Goal: Information Seeking & Learning: Compare options

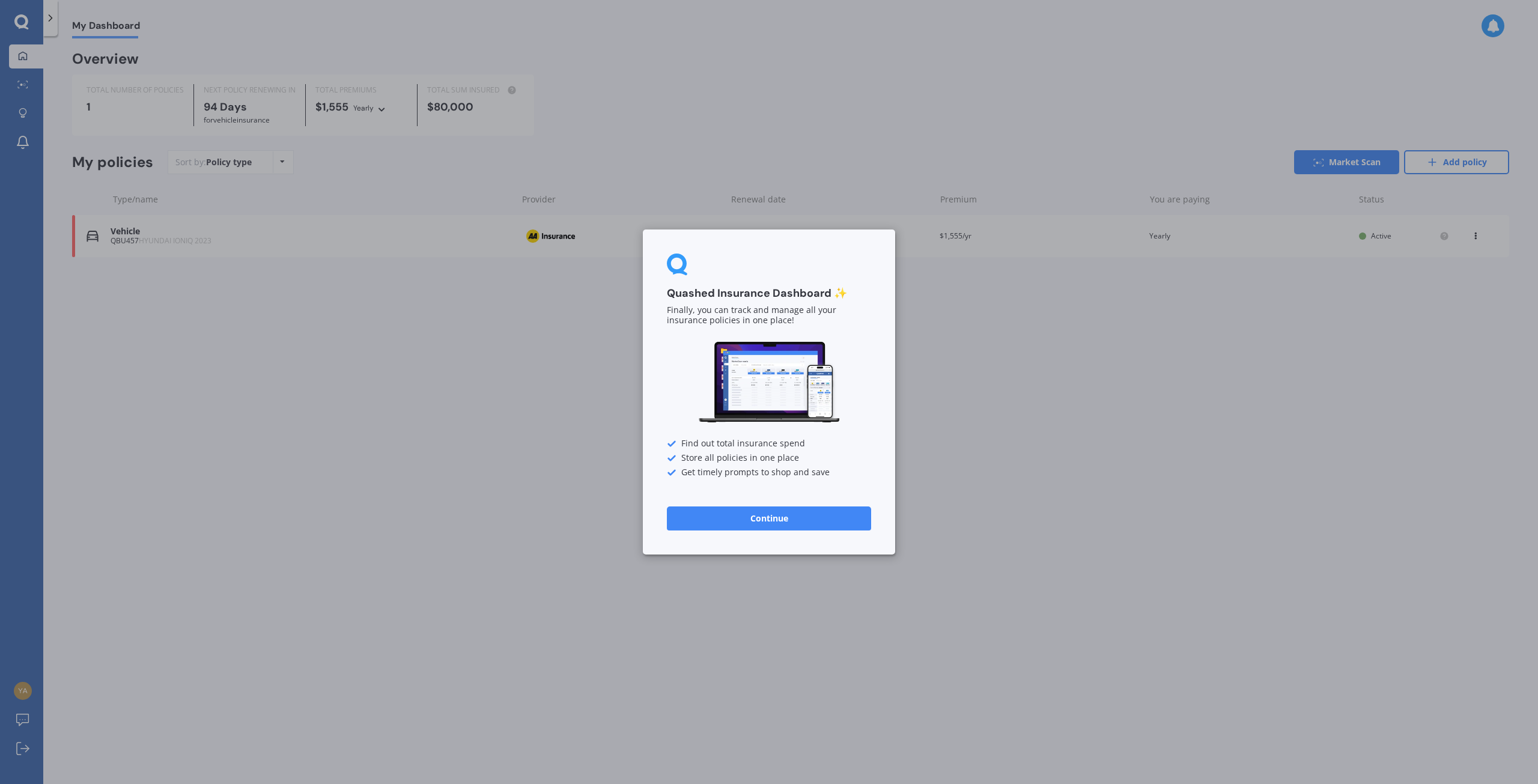
click at [764, 518] on button "Continue" at bounding box center [769, 518] width 204 height 24
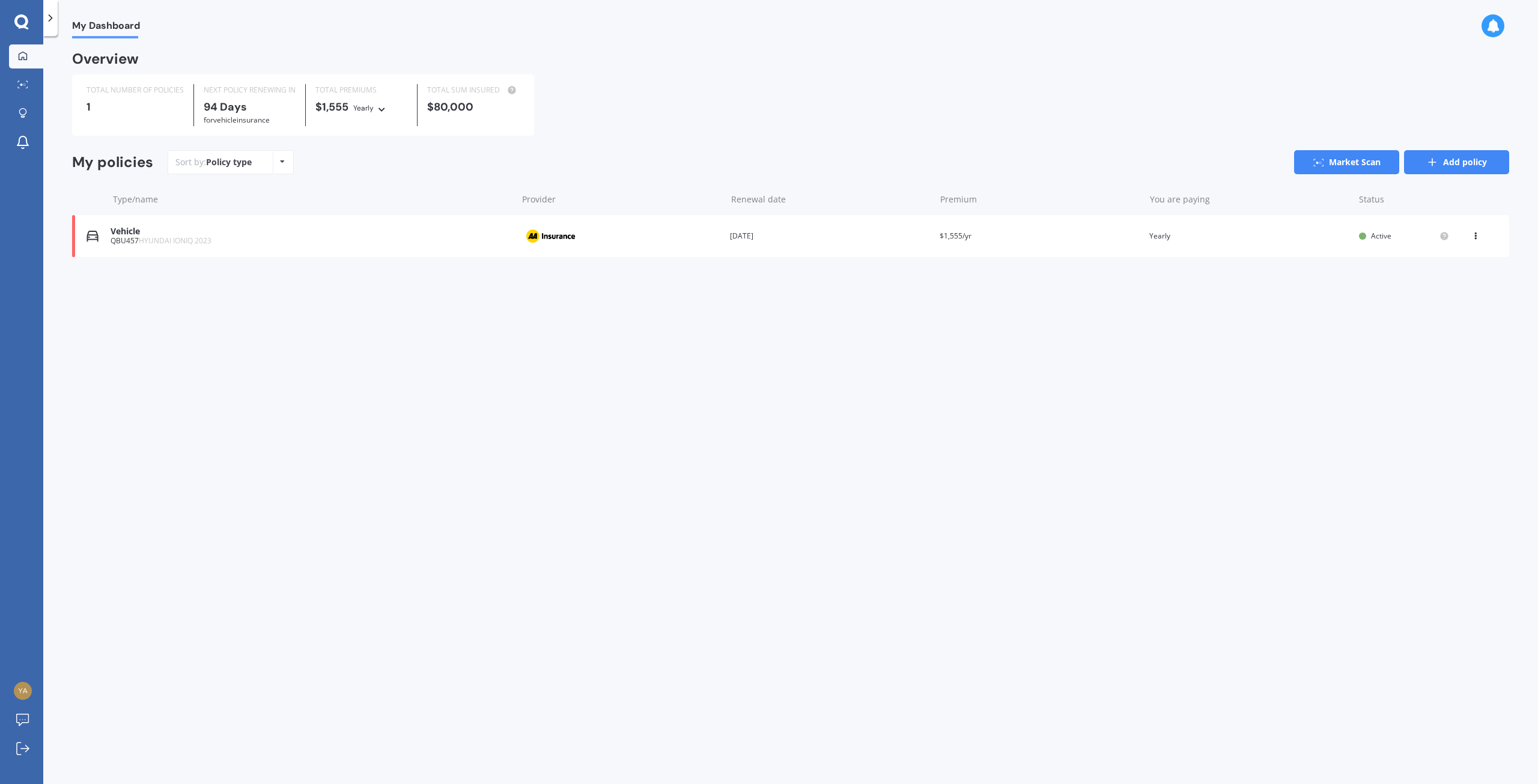
click at [1460, 164] on link "Add policy" at bounding box center [1457, 162] width 105 height 24
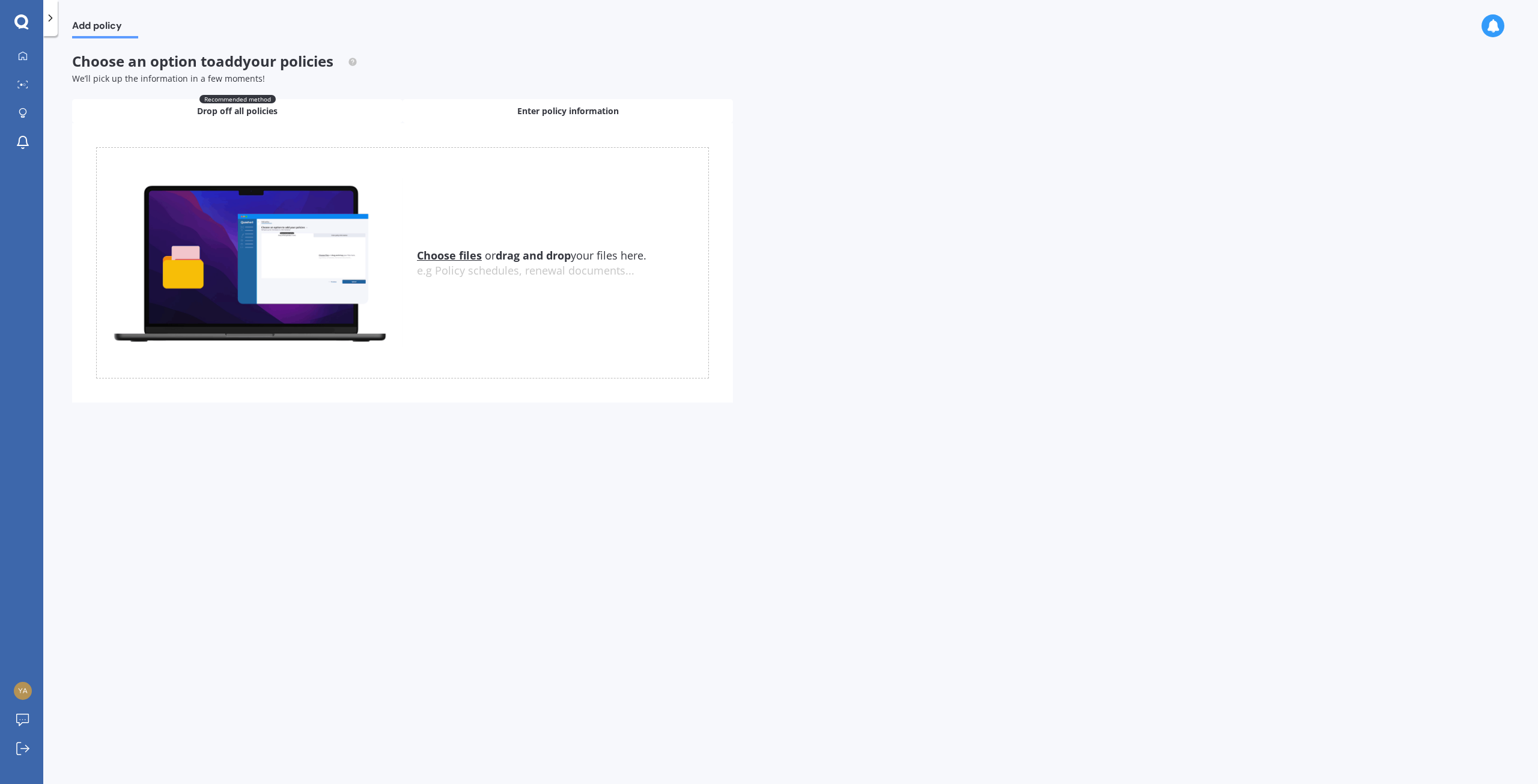
click at [521, 109] on span "Enter policy information" at bounding box center [568, 111] width 101 height 12
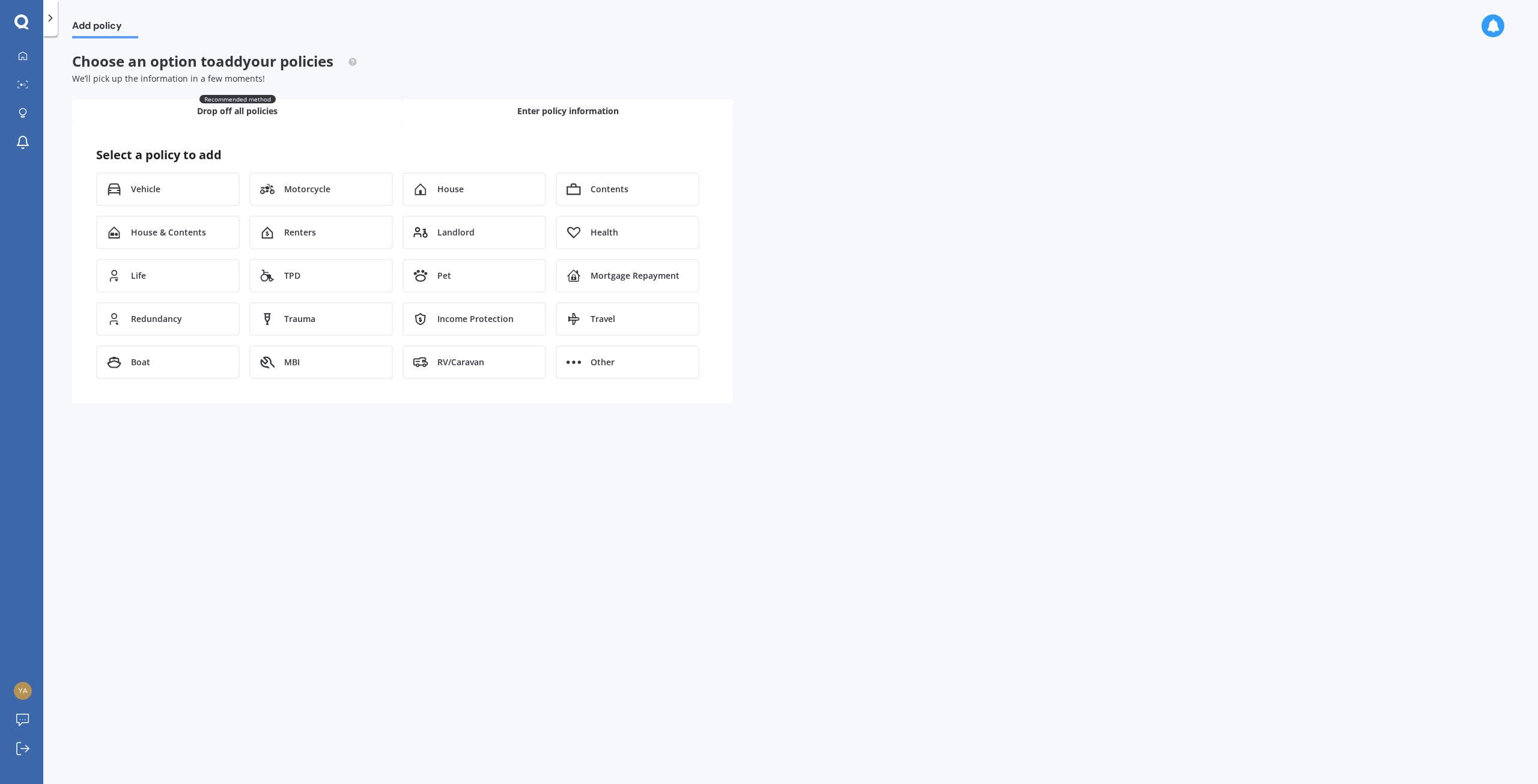
click at [272, 109] on span "Drop off all policies" at bounding box center [237, 111] width 80 height 12
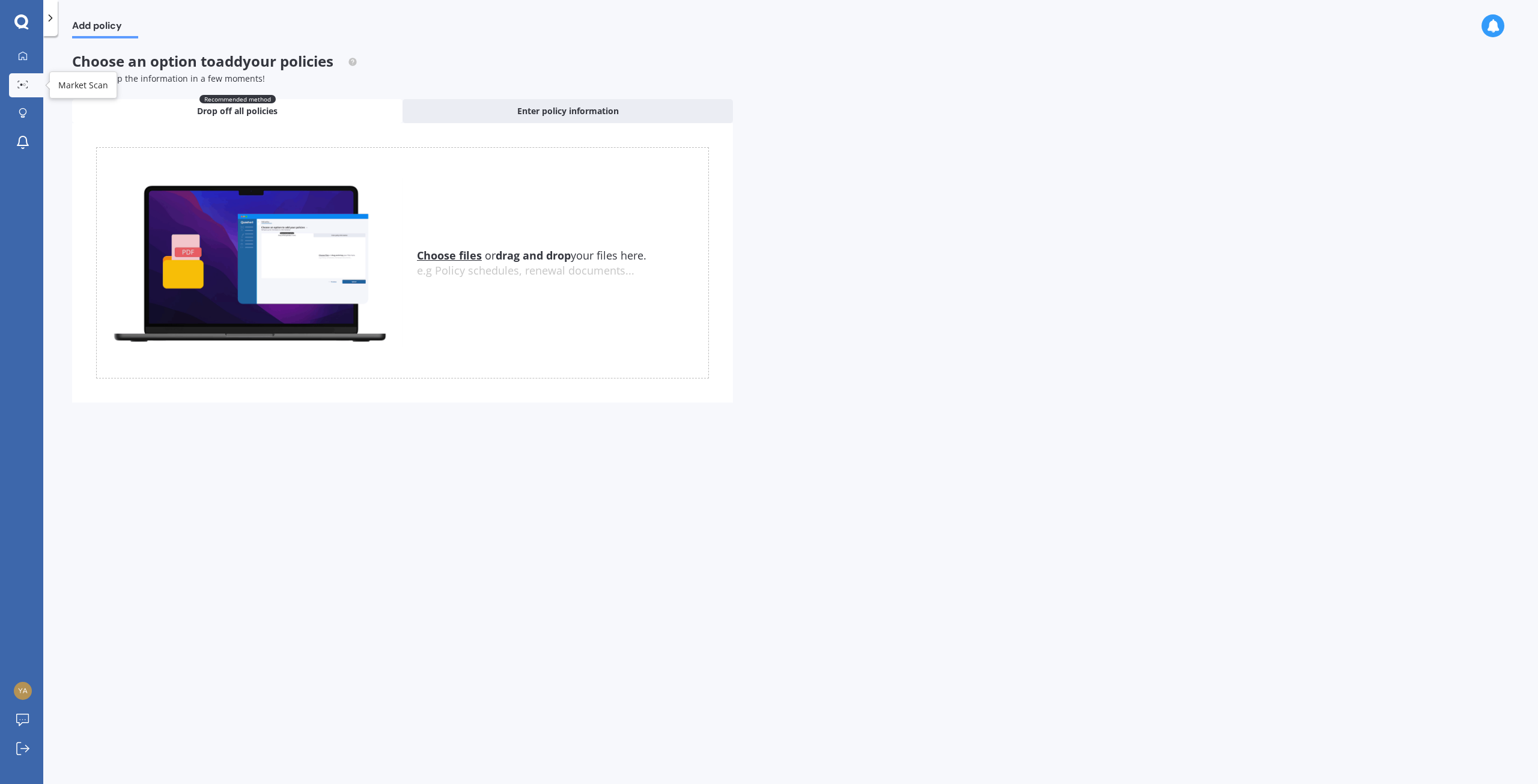
click at [15, 83] on div at bounding box center [22, 85] width 18 height 9
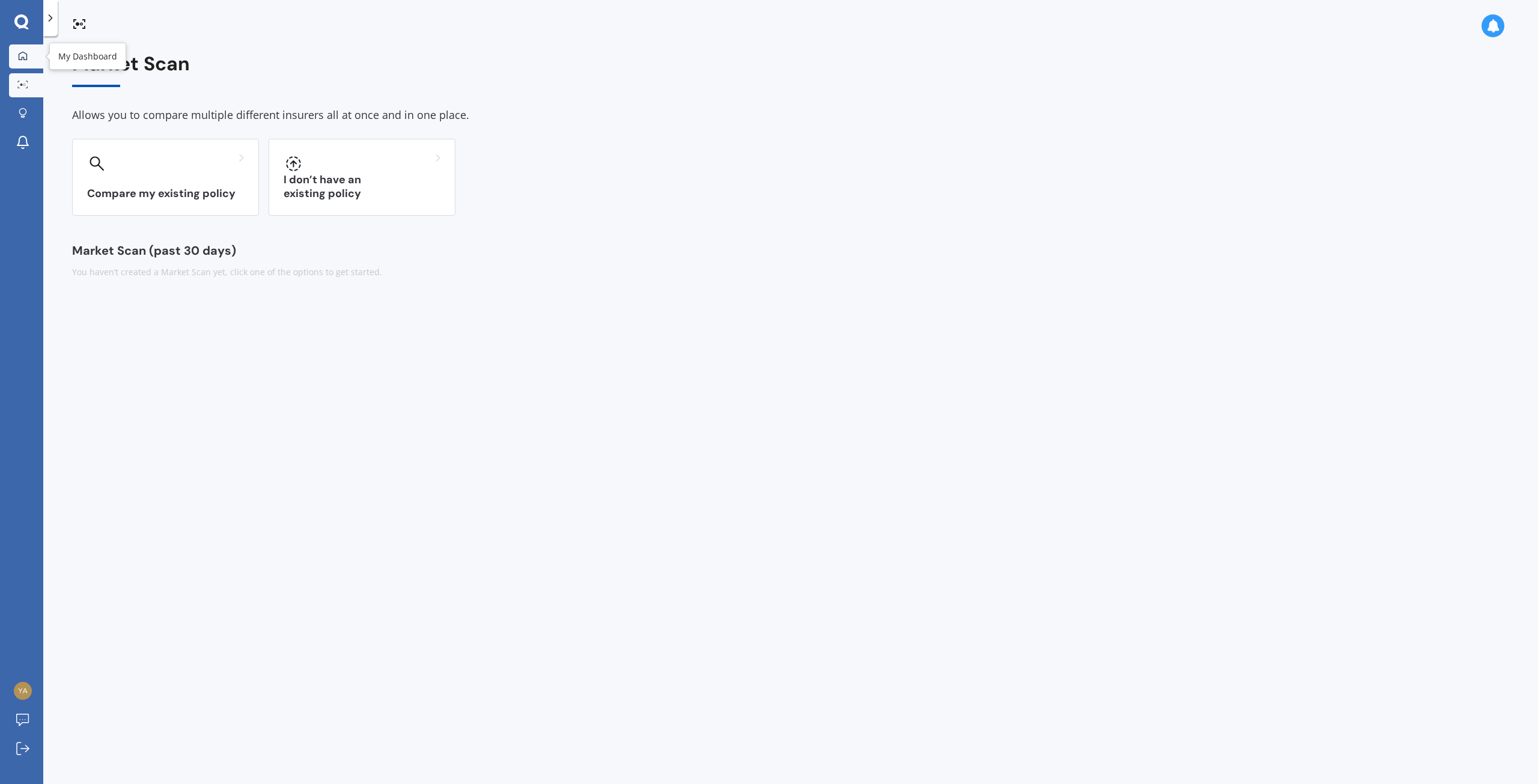
click at [26, 52] on icon at bounding box center [23, 56] width 10 height 10
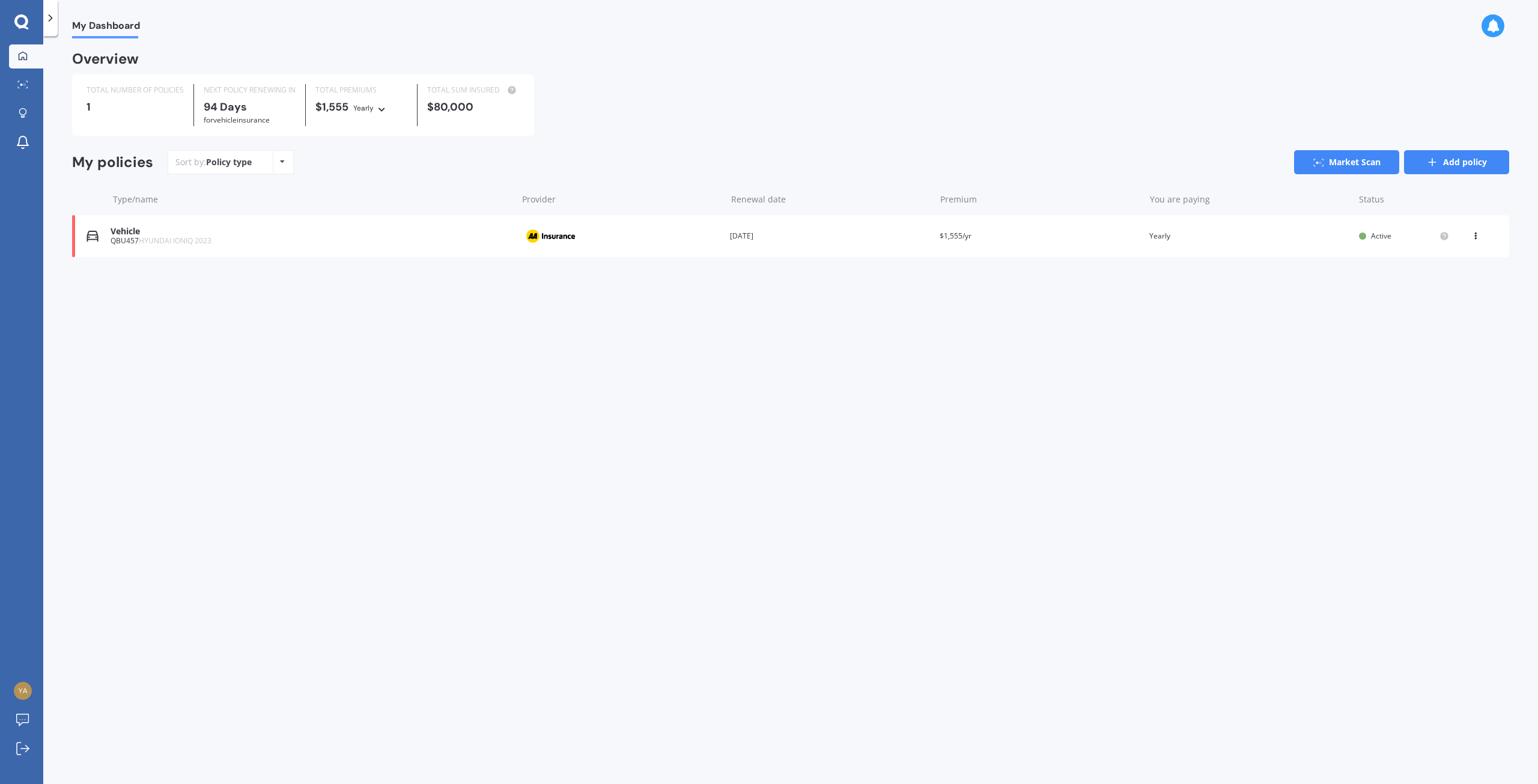
click at [1479, 165] on link "Add policy" at bounding box center [1457, 162] width 105 height 24
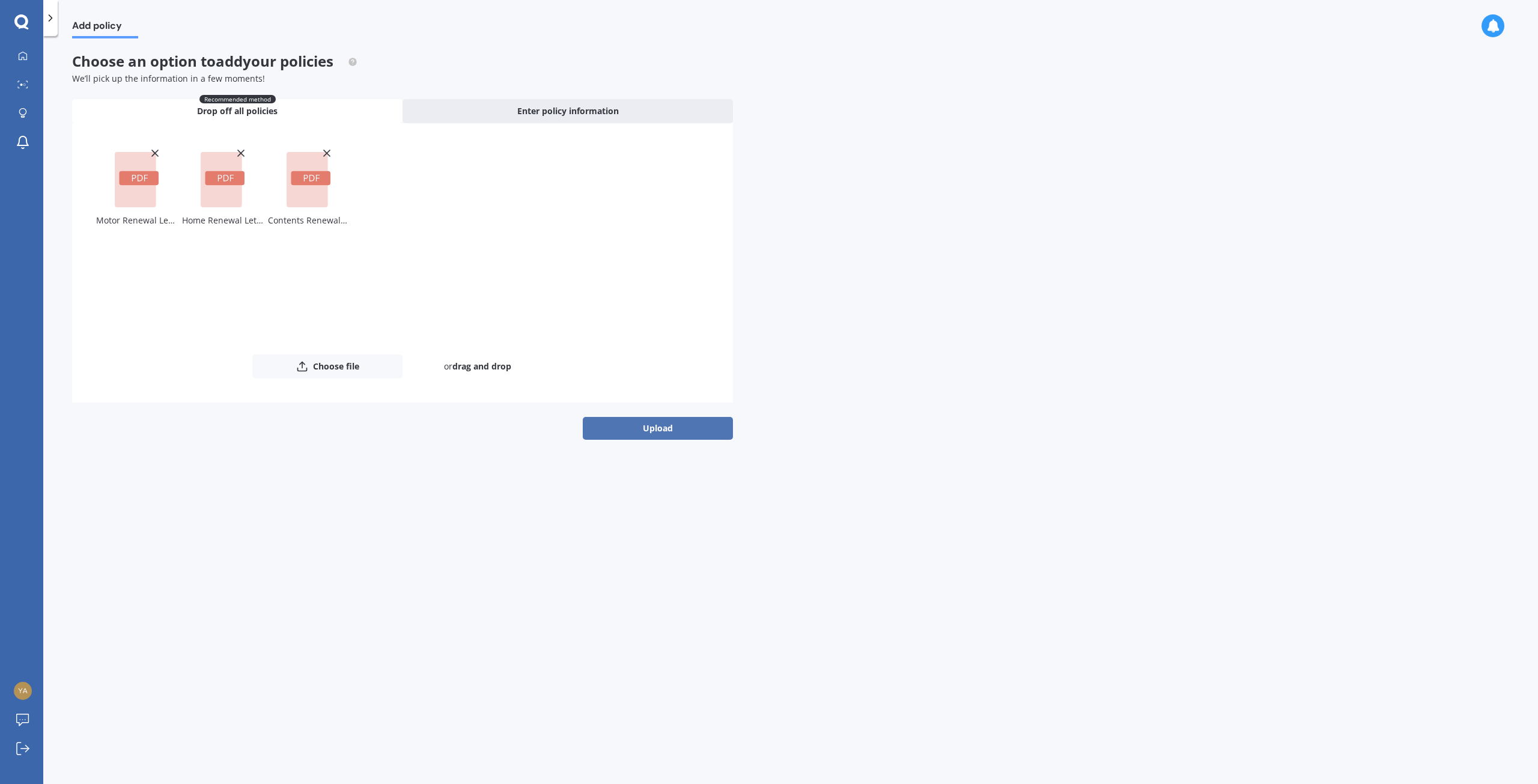
click at [654, 423] on button "Upload" at bounding box center [658, 428] width 150 height 23
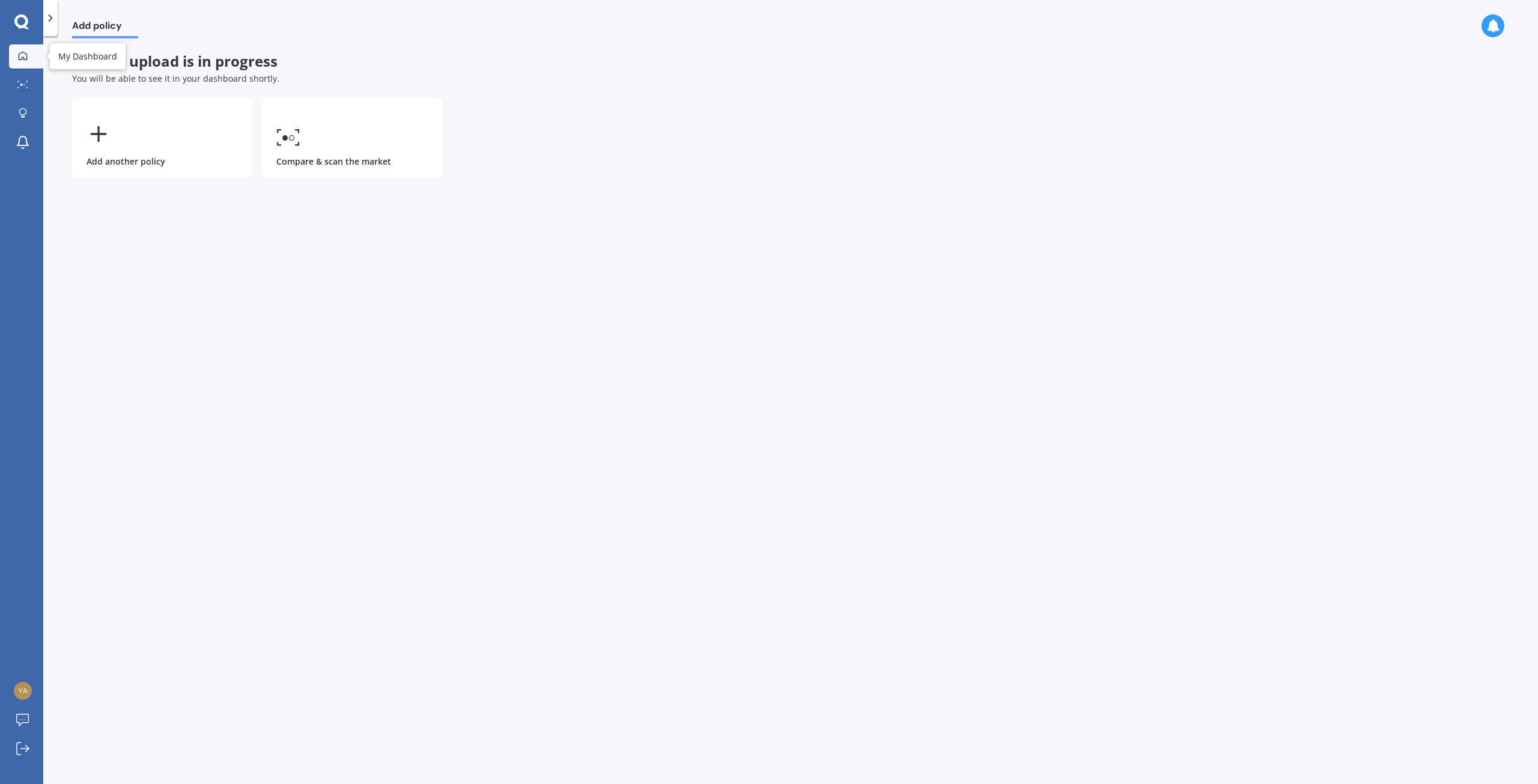
click at [22, 48] on link "My Dashboard" at bounding box center [26, 56] width 34 height 24
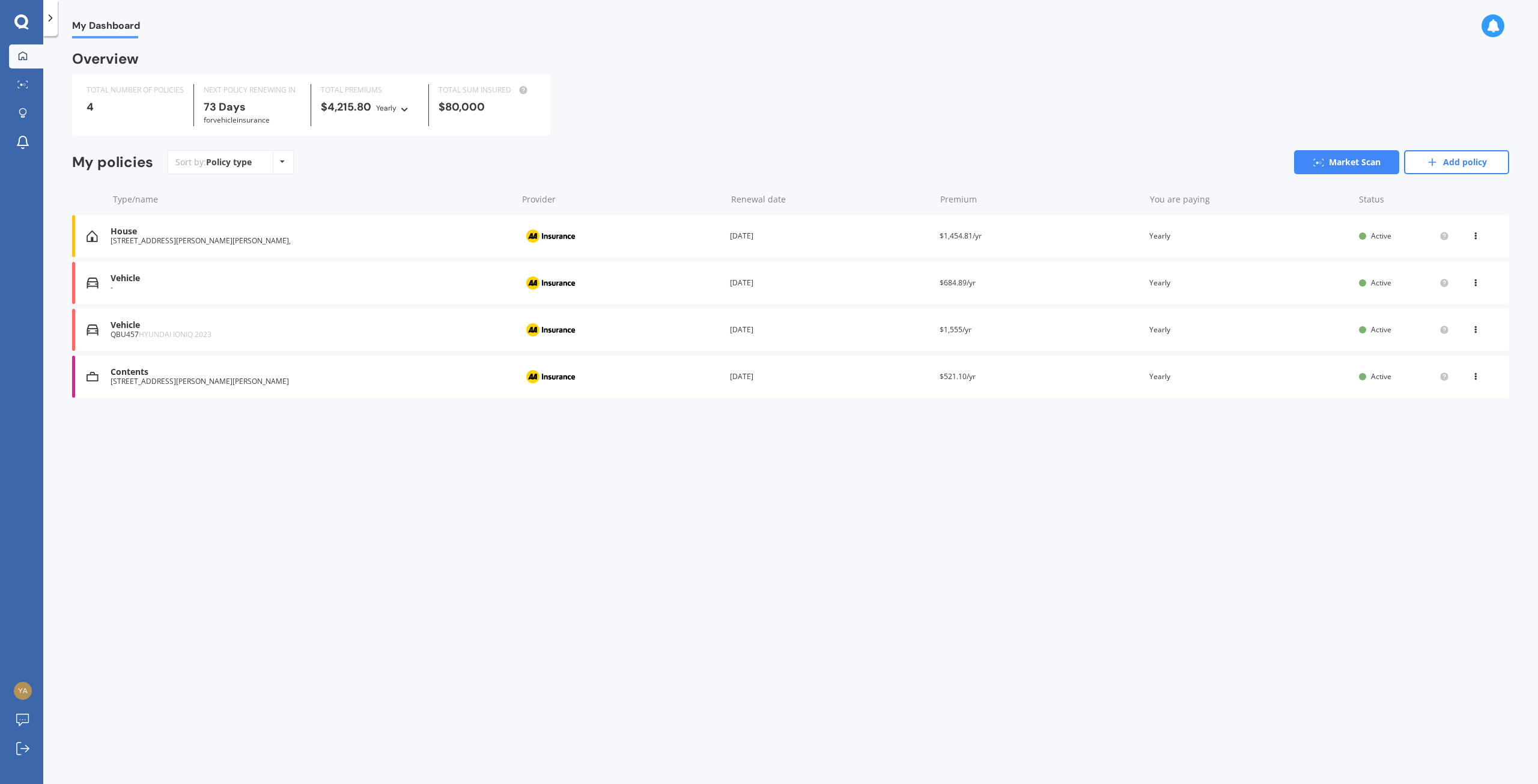
click at [1477, 233] on icon at bounding box center [1476, 234] width 9 height 7
click at [834, 619] on div "My Dashboard Overview TOTAL NUMBER OF POLICIES 4 NEXT POLICY RENEWING [DATE] fo…" at bounding box center [790, 412] width 1495 height 748
click at [1476, 328] on icon at bounding box center [1476, 327] width 9 height 7
click at [1447, 378] on div "Delete" at bounding box center [1449, 377] width 119 height 24
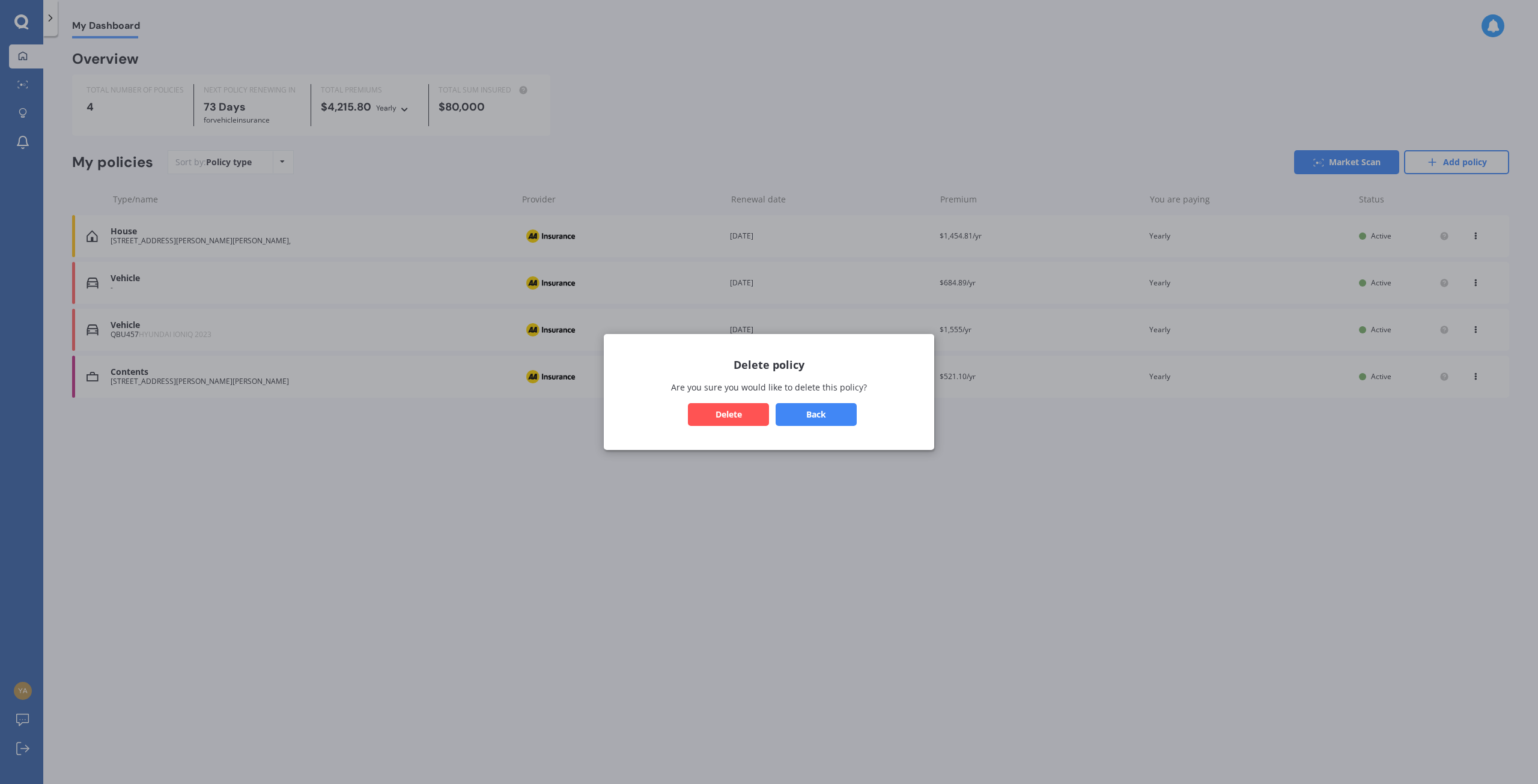
click at [725, 412] on button "Delete" at bounding box center [728, 414] width 81 height 23
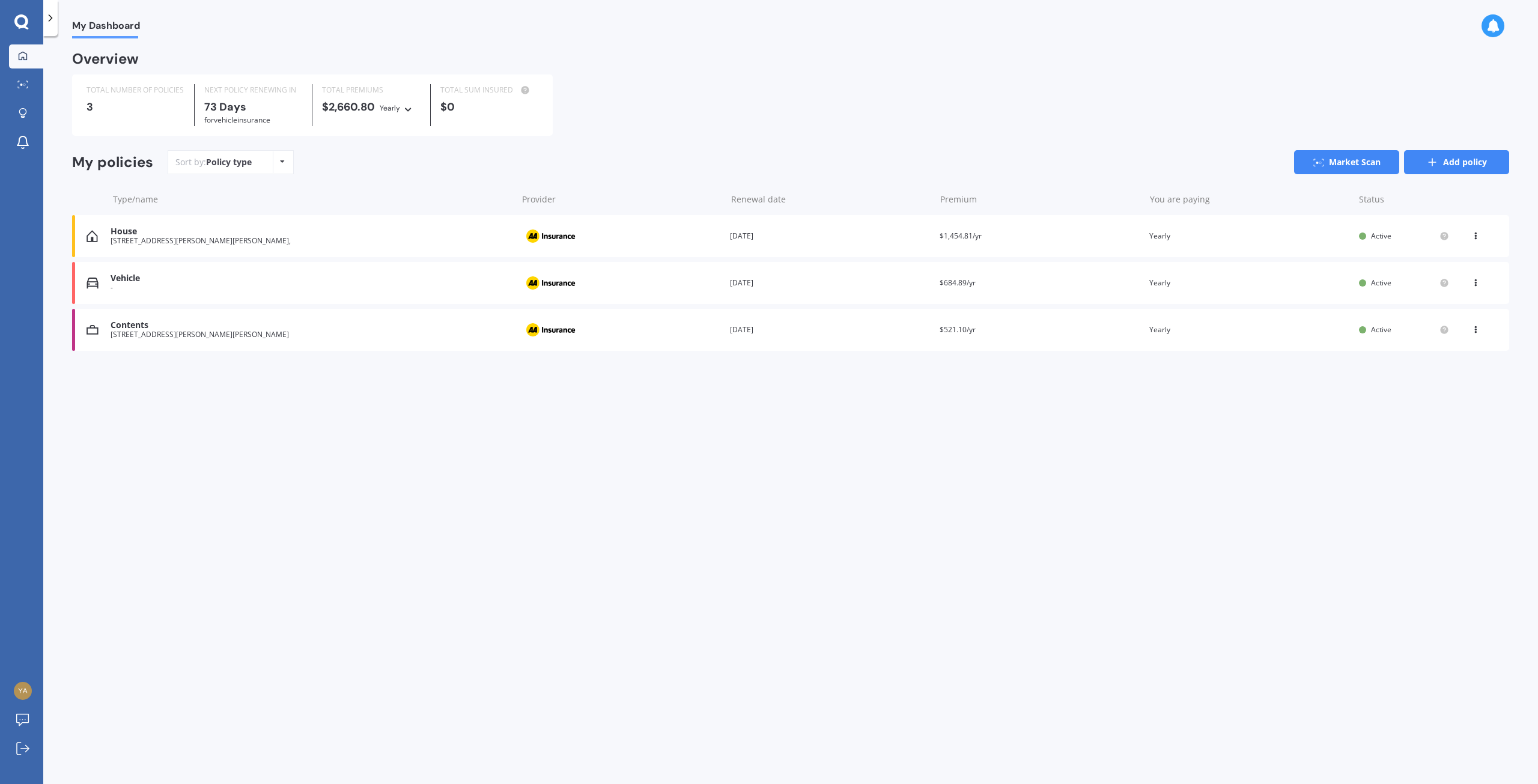
click at [1460, 166] on link "Add policy" at bounding box center [1457, 162] width 105 height 24
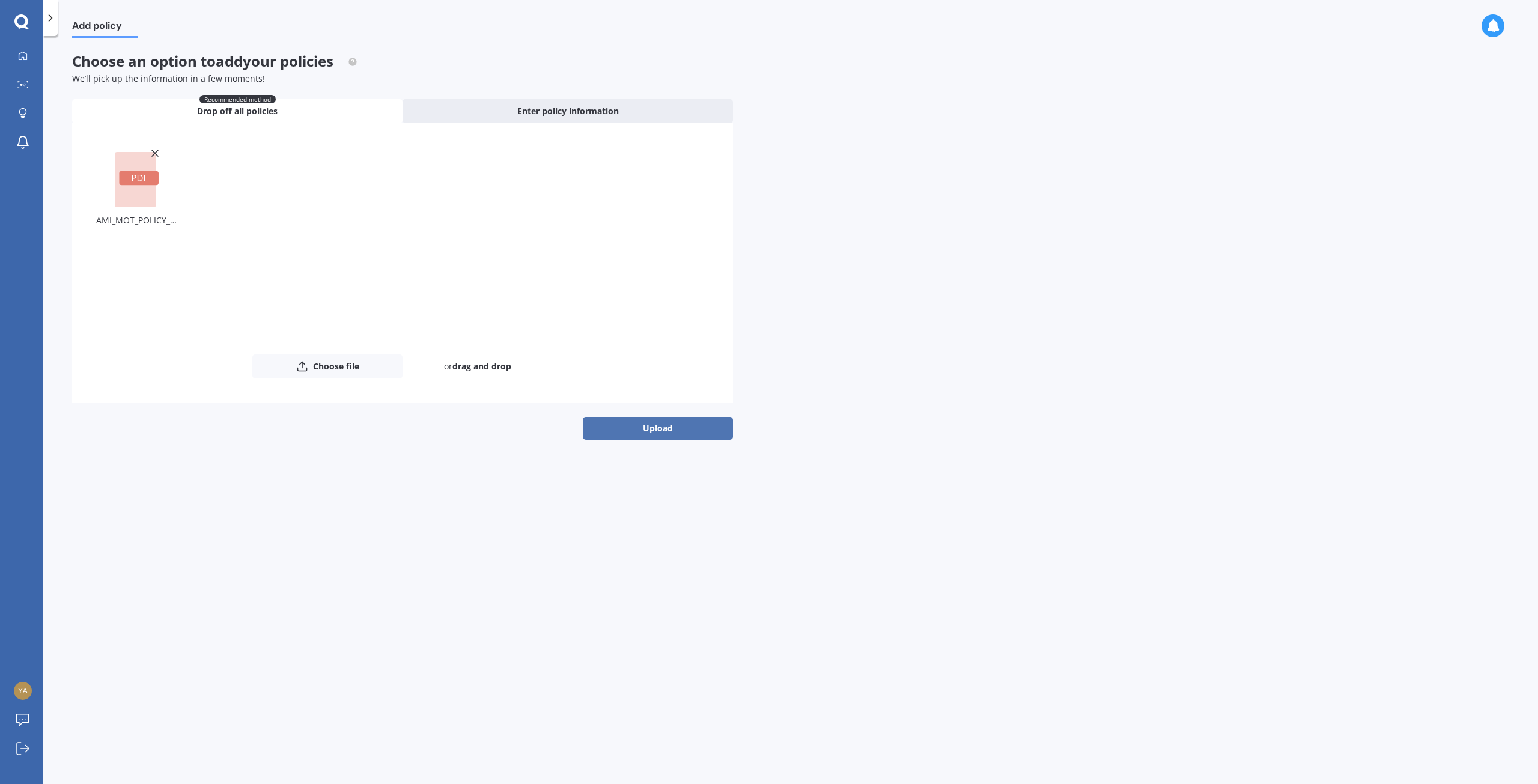
click at [697, 427] on button "Upload" at bounding box center [658, 428] width 150 height 23
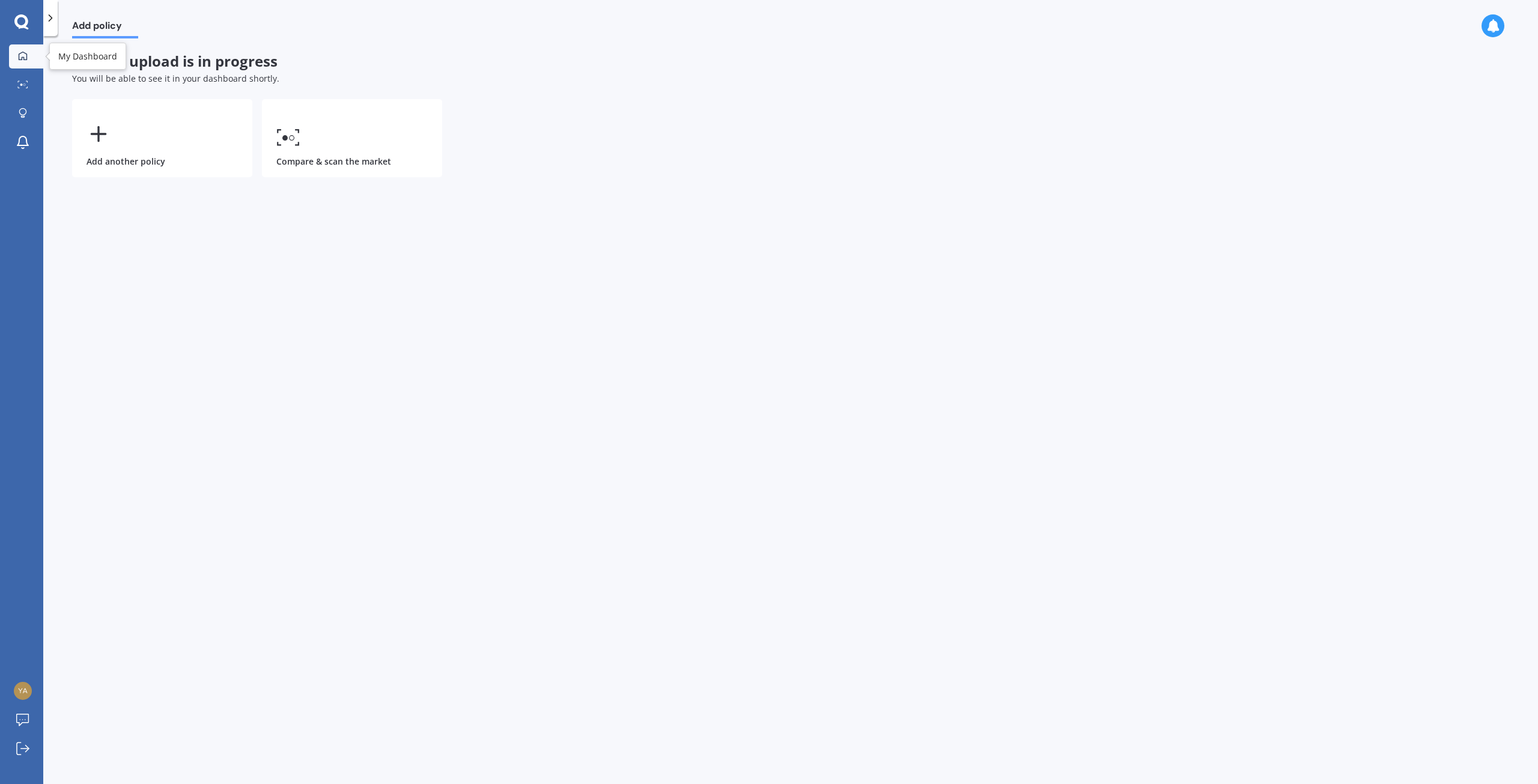
click at [22, 56] on icon at bounding box center [23, 56] width 10 height 10
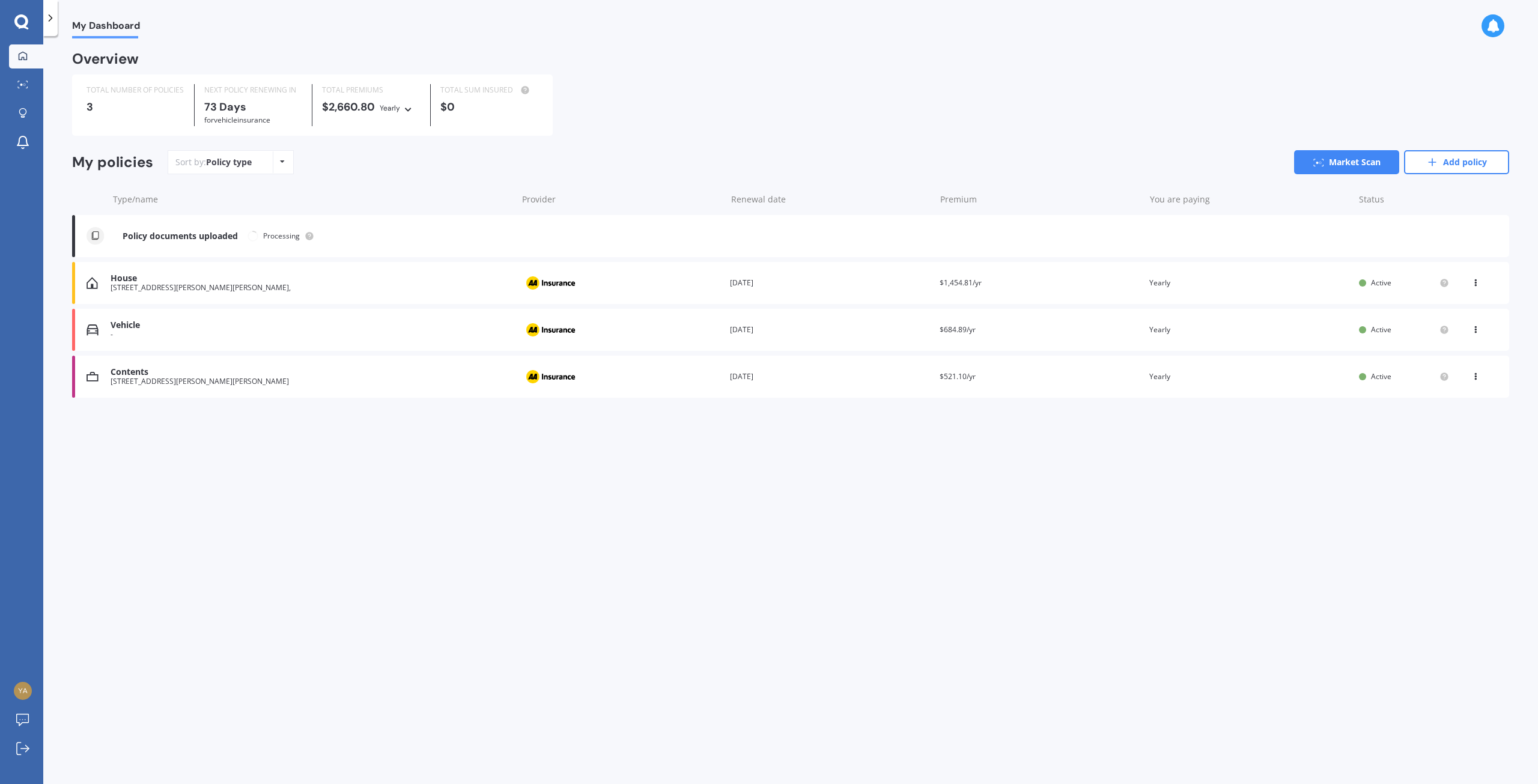
click at [1477, 328] on icon at bounding box center [1476, 327] width 9 height 7
click at [1464, 352] on div "View policy" at bounding box center [1449, 352] width 119 height 24
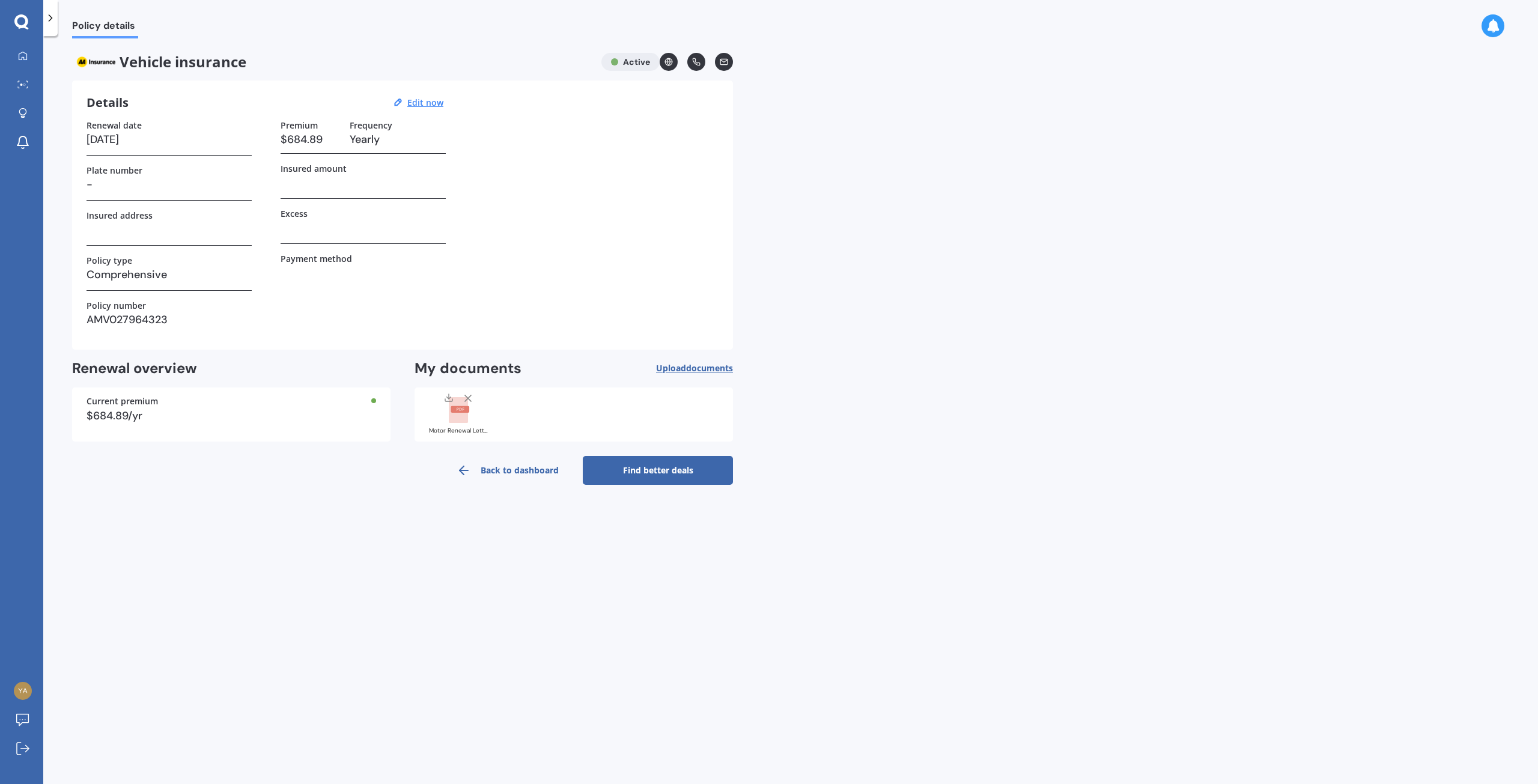
click at [96, 183] on h3 "-" at bounding box center [169, 184] width 165 height 18
click at [424, 99] on u "Edit now" at bounding box center [425, 102] width 36 height 11
select select "29"
select select "11"
select select "2025"
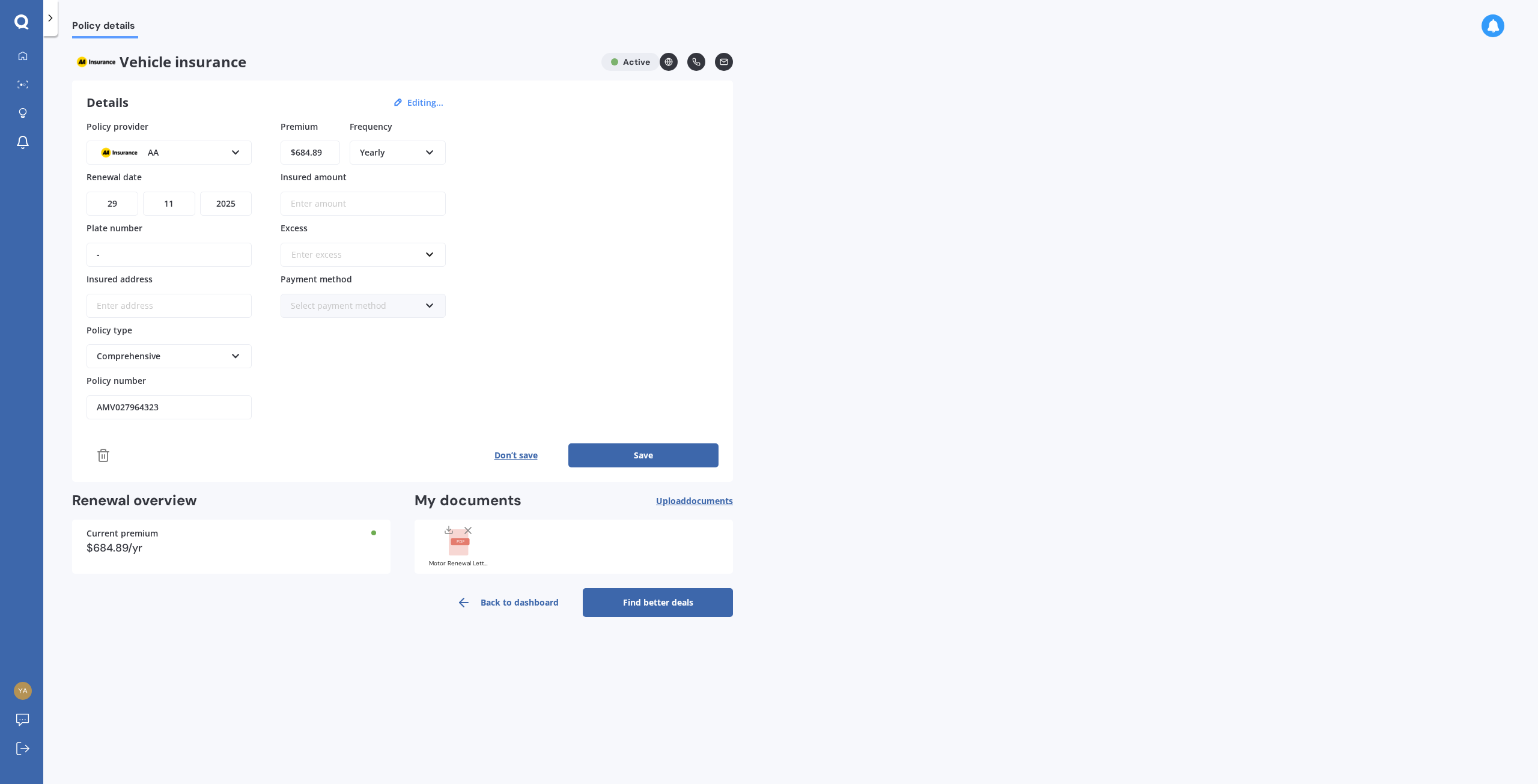
click at [108, 256] on input "-" at bounding box center [169, 254] width 165 height 24
click at [111, 257] on input "-" at bounding box center [169, 254] width 165 height 24
drag, startPoint x: 102, startPoint y: 252, endPoint x: 90, endPoint y: 250, distance: 12.2
click at [90, 250] on input "-" at bounding box center [169, 254] width 165 height 24
type input "3"
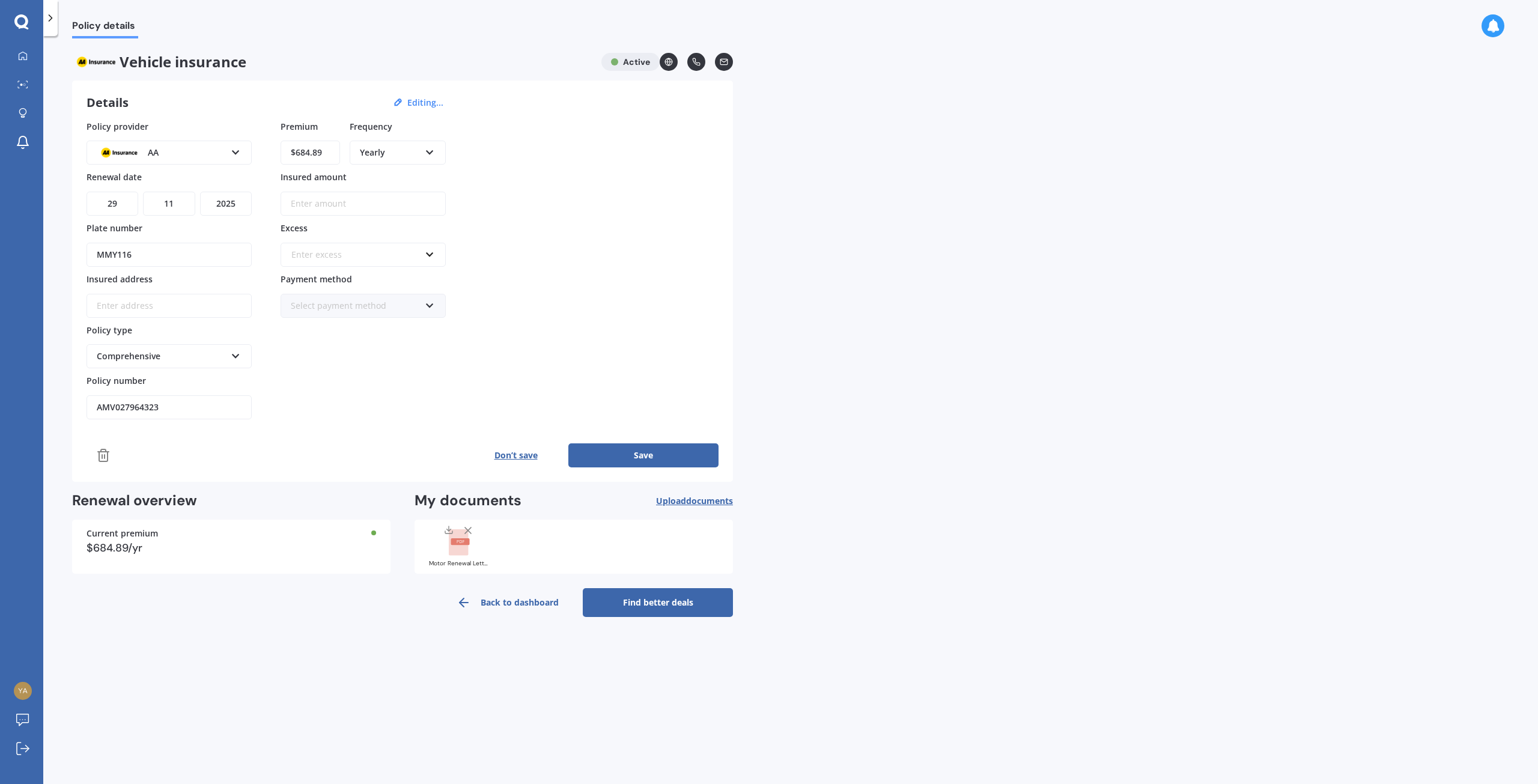
type input "MMY116"
click at [648, 451] on button "Save" at bounding box center [643, 455] width 150 height 24
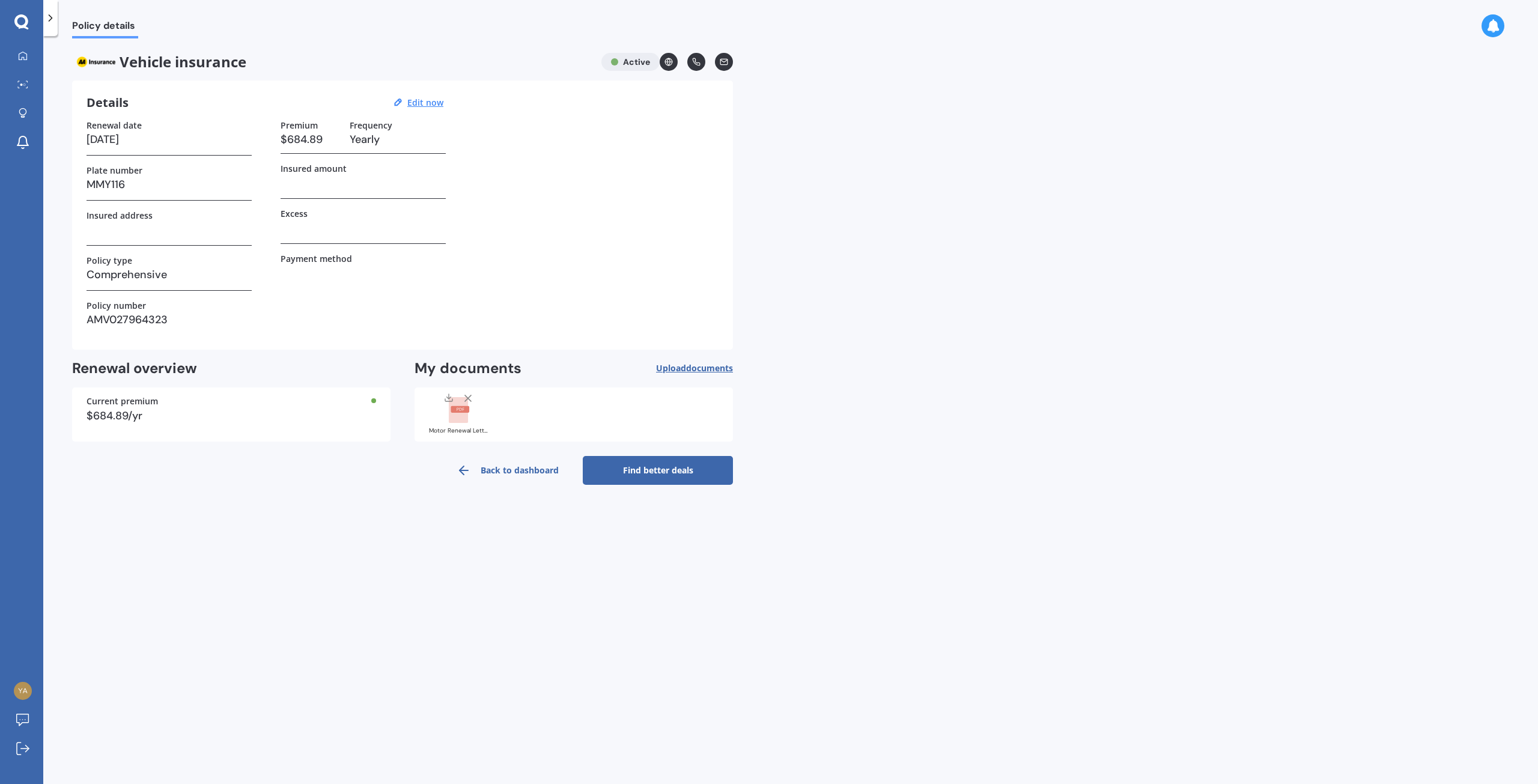
click at [53, 27] on div at bounding box center [50, 18] width 14 height 36
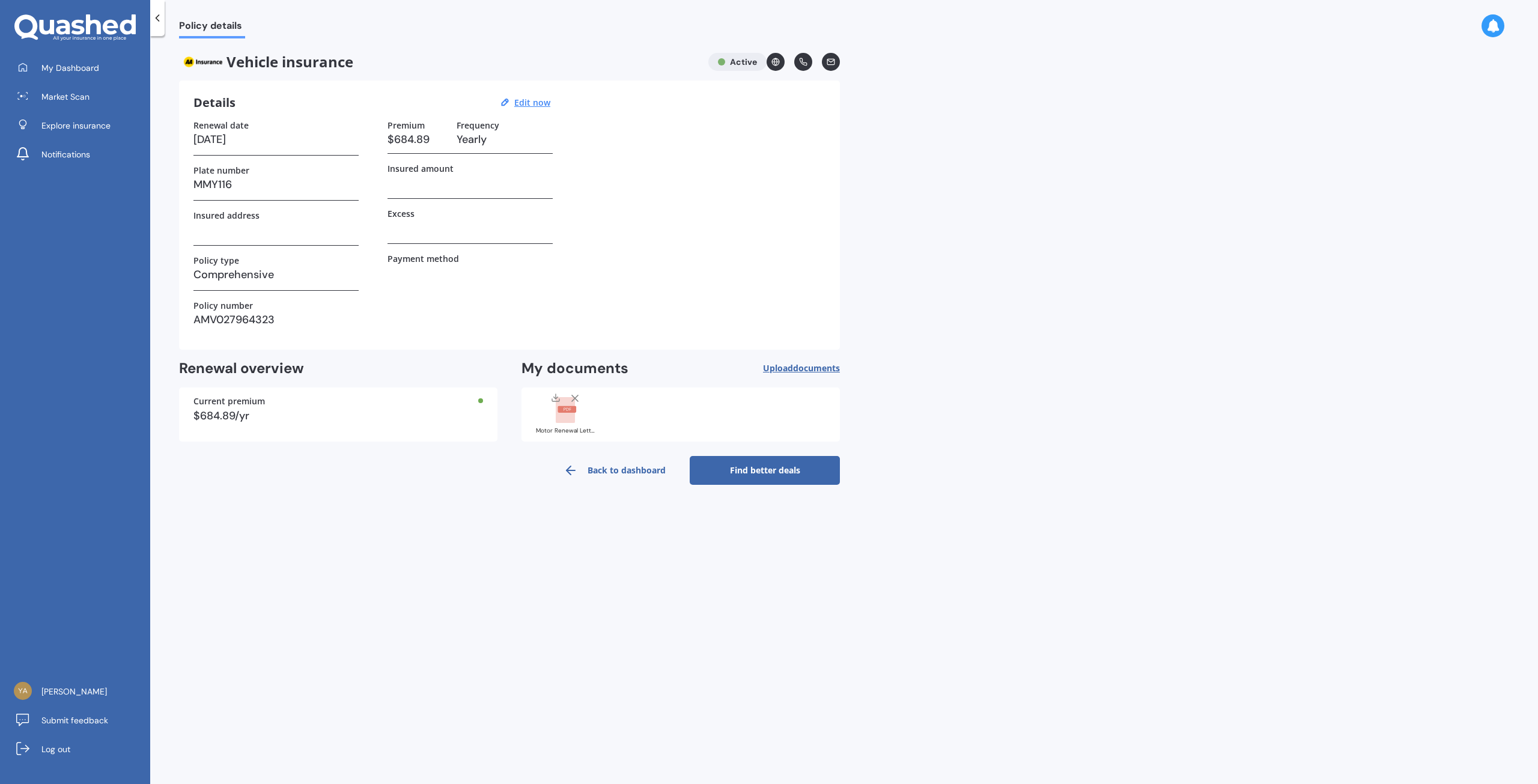
click at [158, 19] on icon at bounding box center [157, 17] width 12 height 12
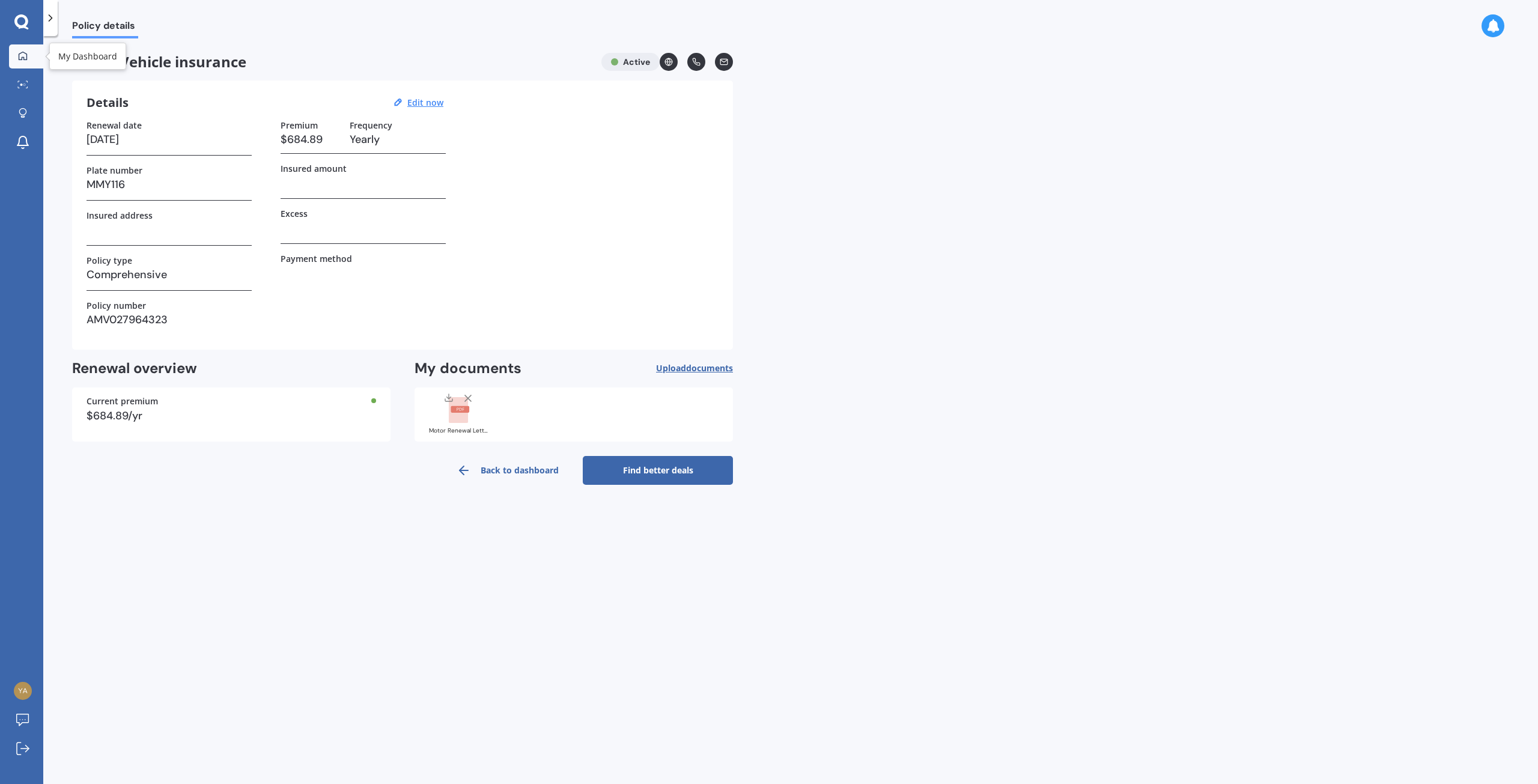
click at [27, 56] on icon at bounding box center [23, 56] width 9 height 9
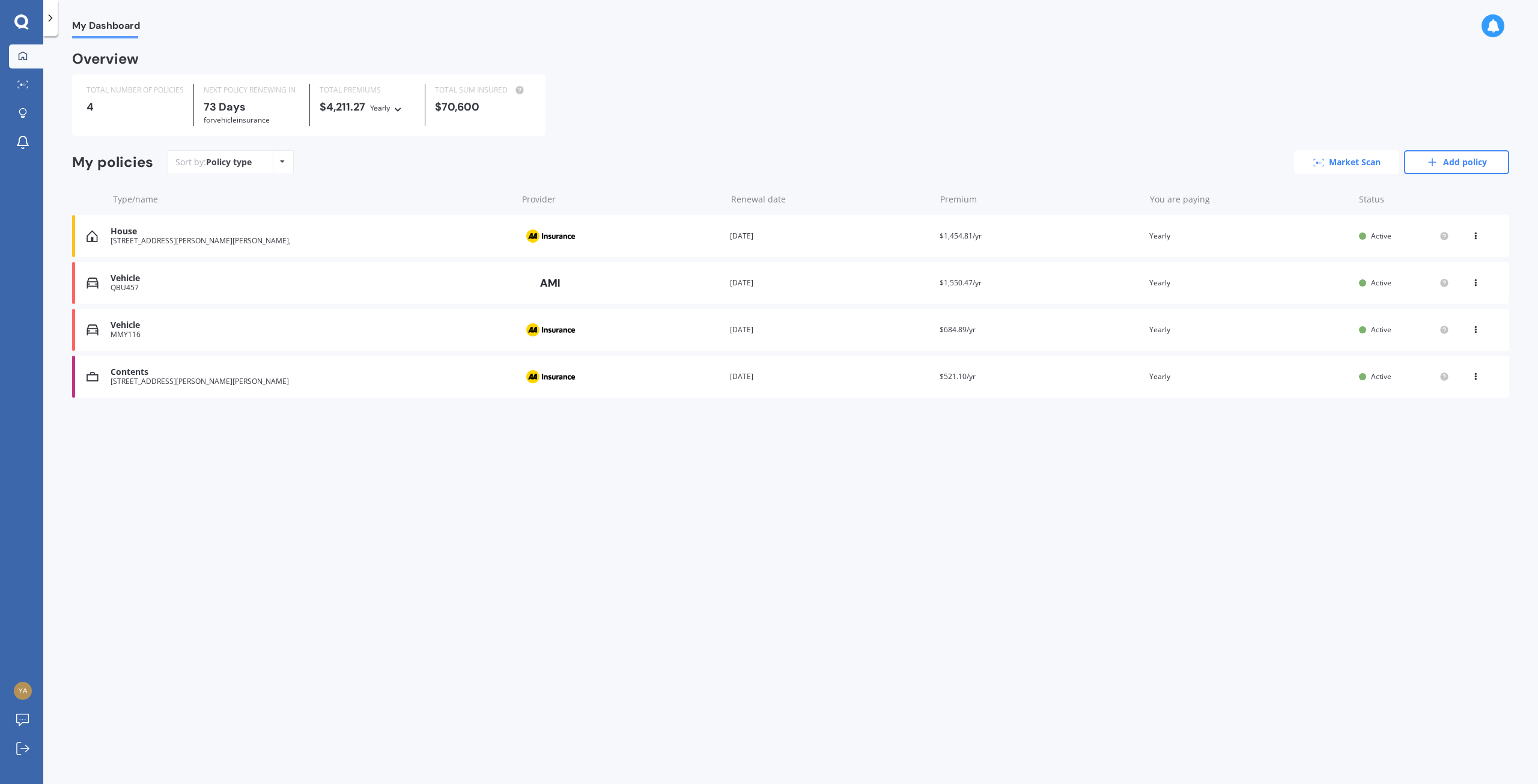
click at [1356, 162] on link "Market Scan" at bounding box center [1347, 162] width 105 height 24
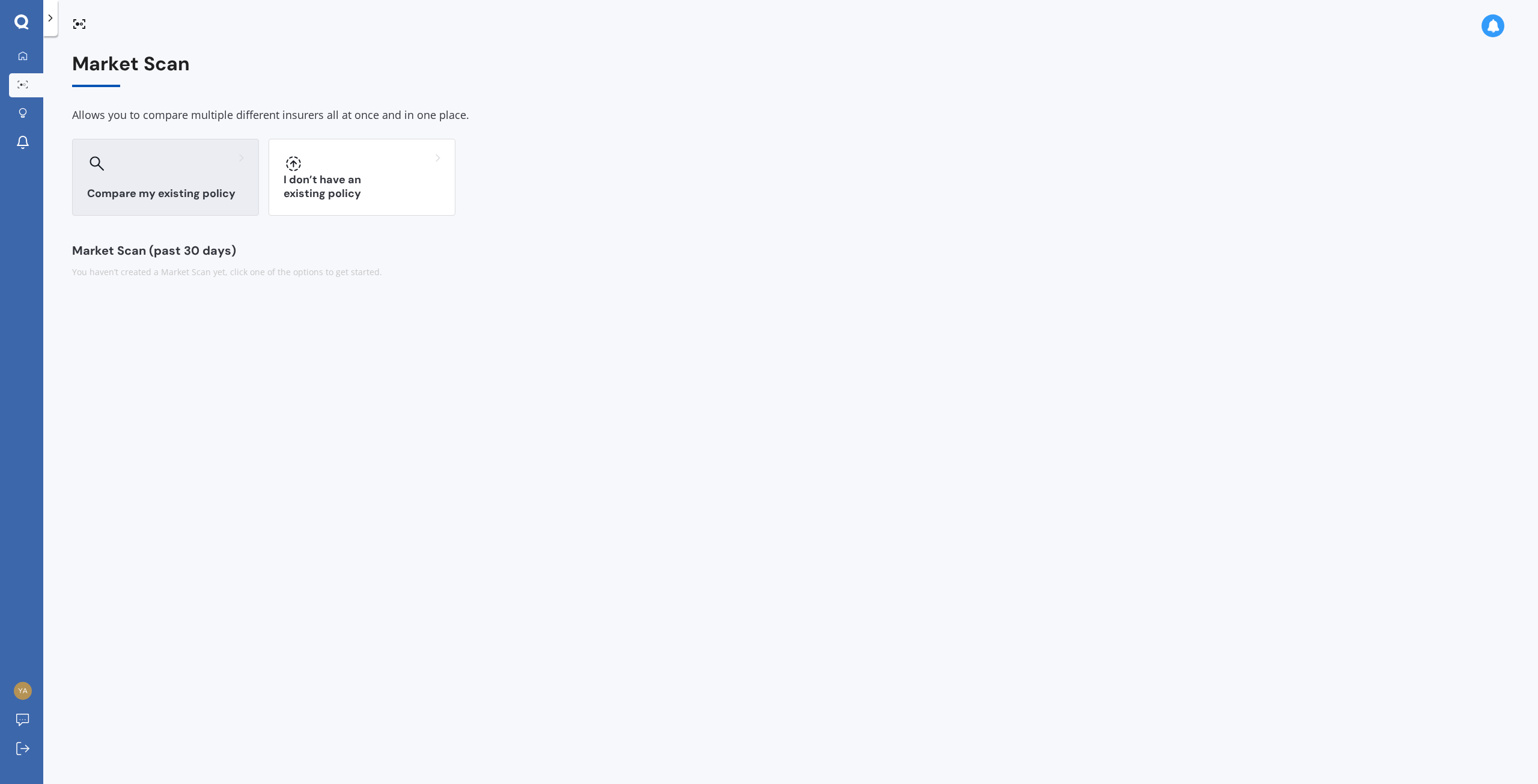
click at [169, 188] on h3 "Compare my existing policy" at bounding box center [165, 194] width 157 height 14
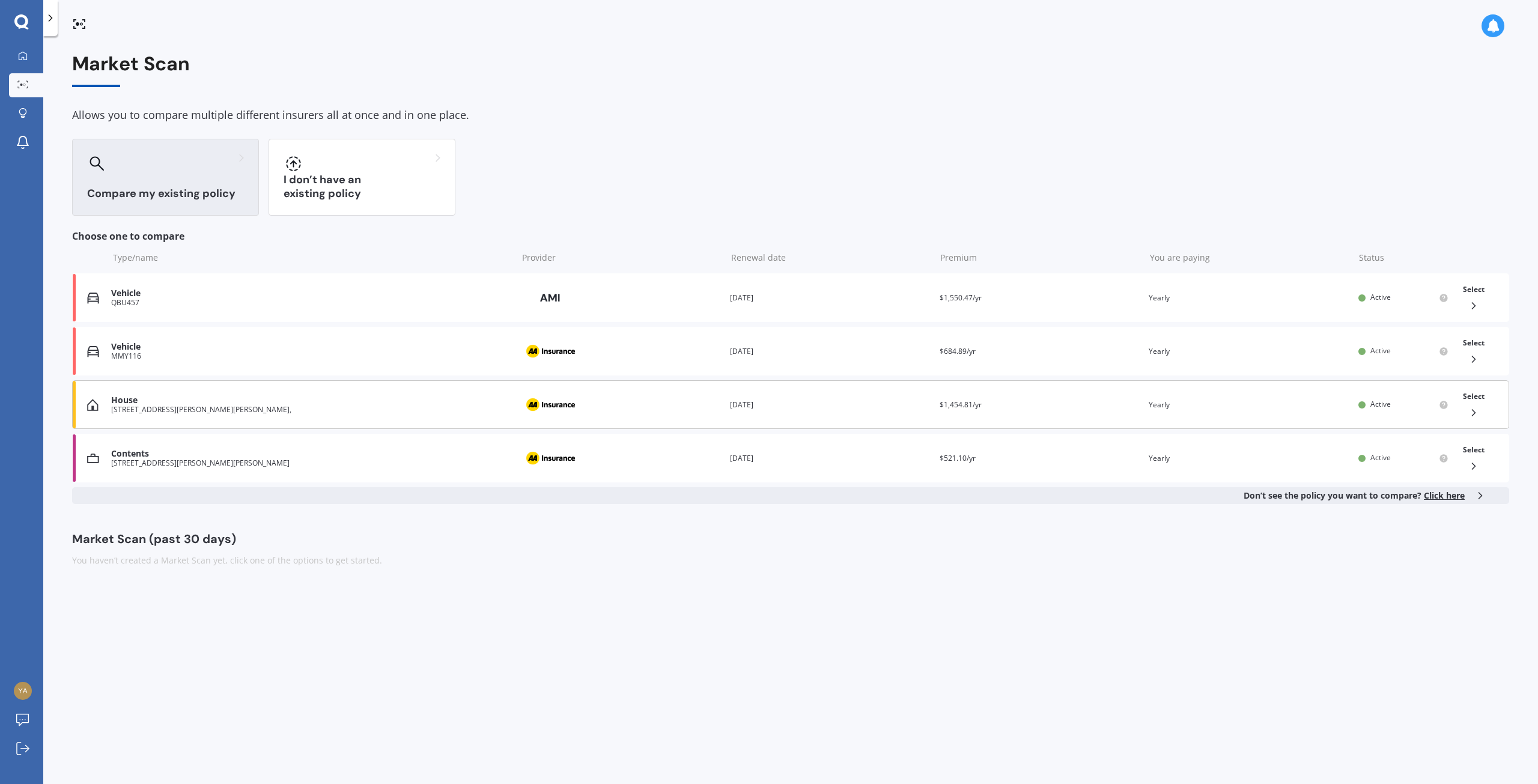
click at [1475, 411] on icon at bounding box center [1473, 412] width 12 height 12
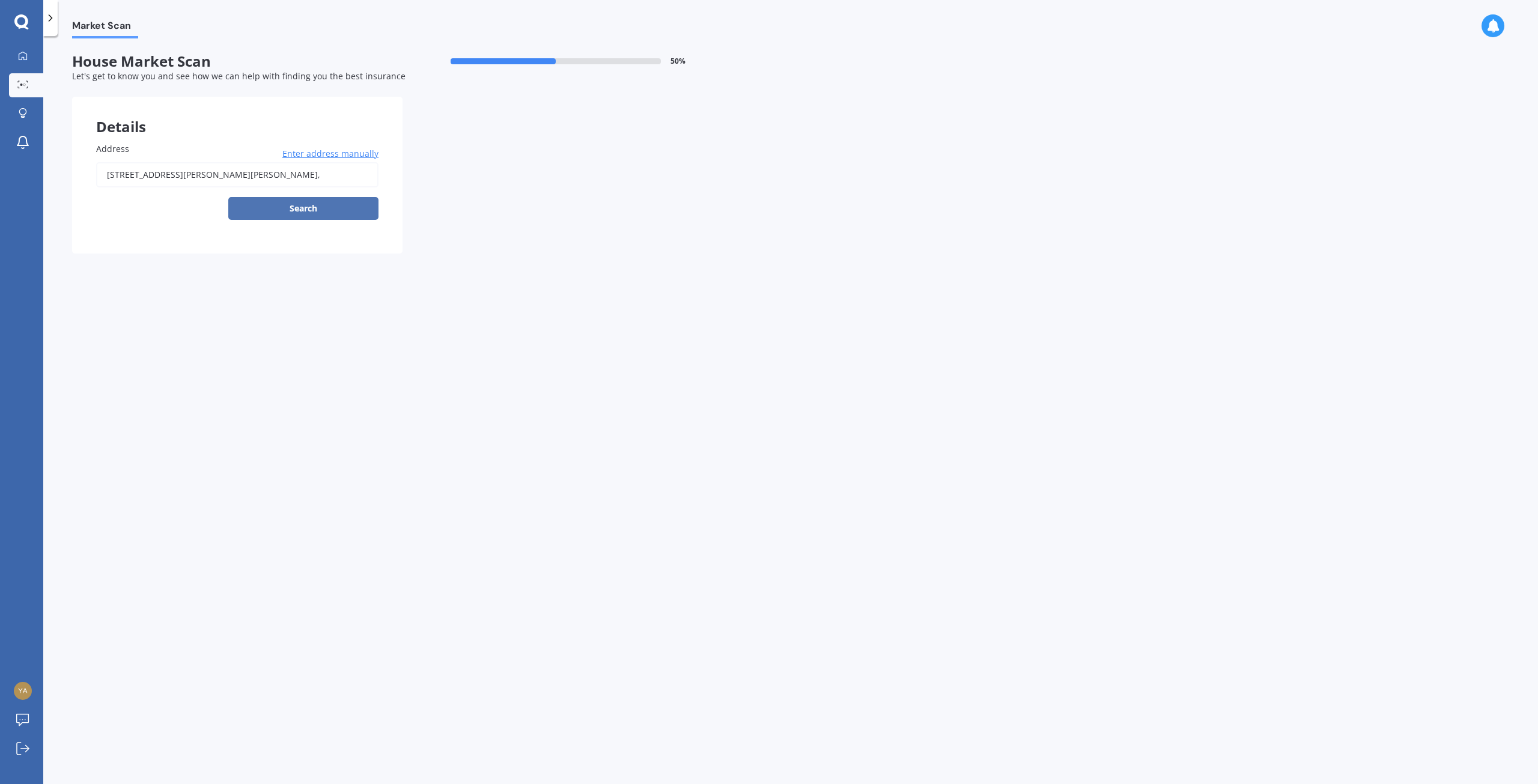
click at [302, 207] on button "Search" at bounding box center [303, 208] width 150 height 23
type input "[STREET_ADDRESS][PERSON_NAME][PERSON_NAME]"
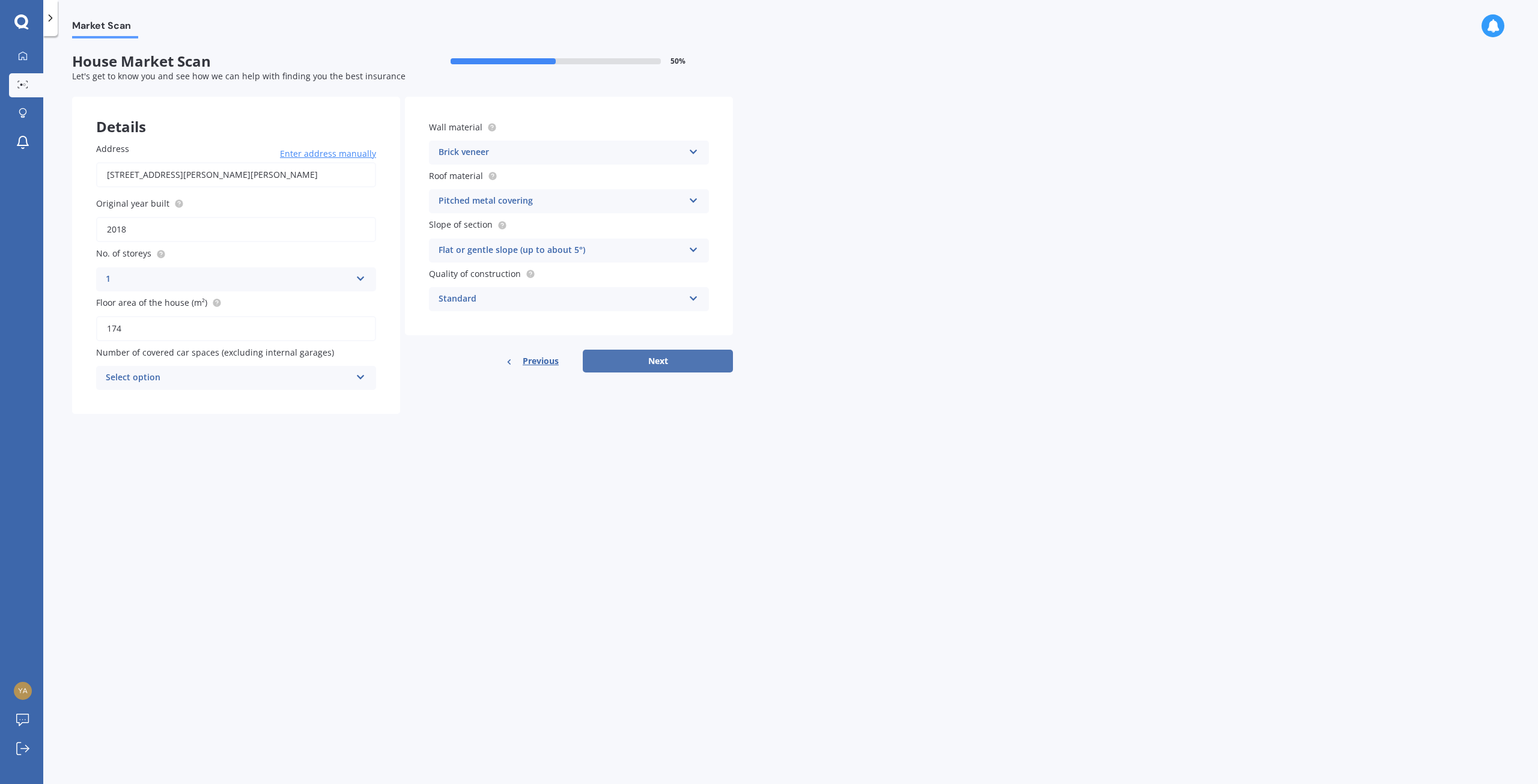
click at [634, 361] on button "Next" at bounding box center [658, 361] width 150 height 23
click at [327, 375] on div "Select option" at bounding box center [230, 377] width 239 height 13
click at [283, 399] on div "0" at bounding box center [236, 400] width 278 height 22
click at [693, 359] on button "Next" at bounding box center [658, 361] width 150 height 23
select select "16"
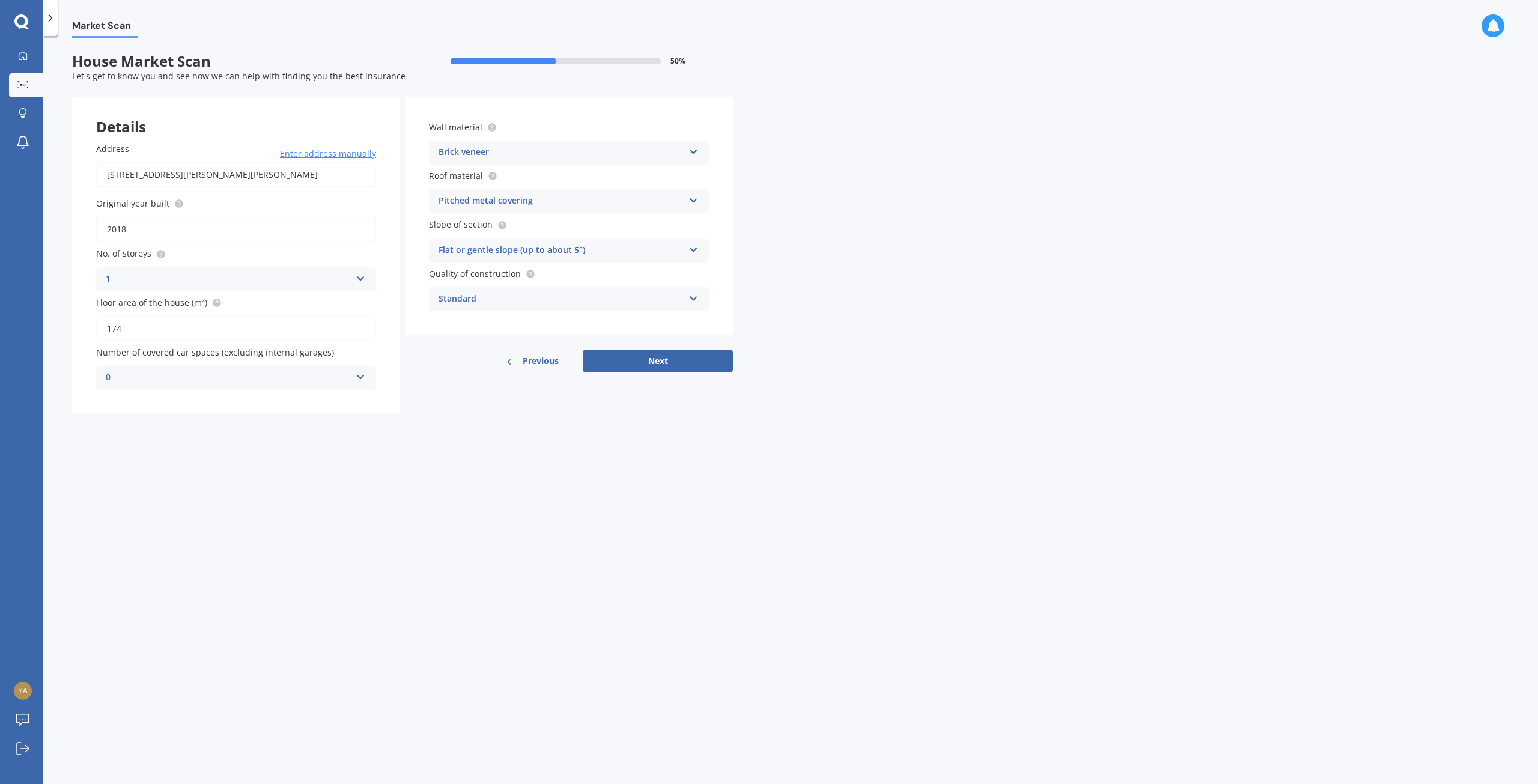
select select "03"
select select "1990"
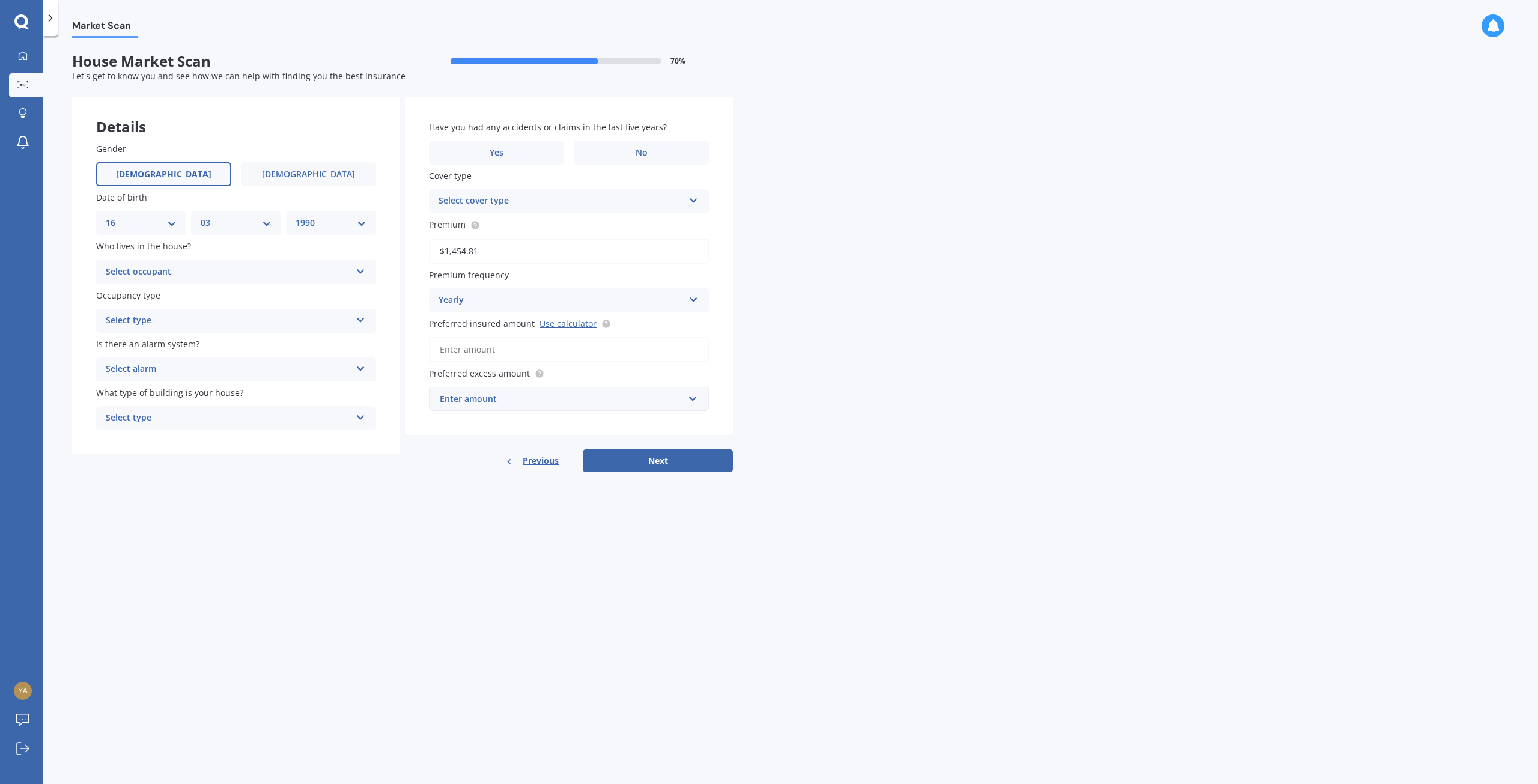
click at [666, 397] on div "Enter amount" at bounding box center [561, 398] width 244 height 13
click at [503, 507] on div "$1,000" at bounding box center [569, 511] width 278 height 22
click at [665, 466] on button "Next" at bounding box center [658, 473] width 150 height 23
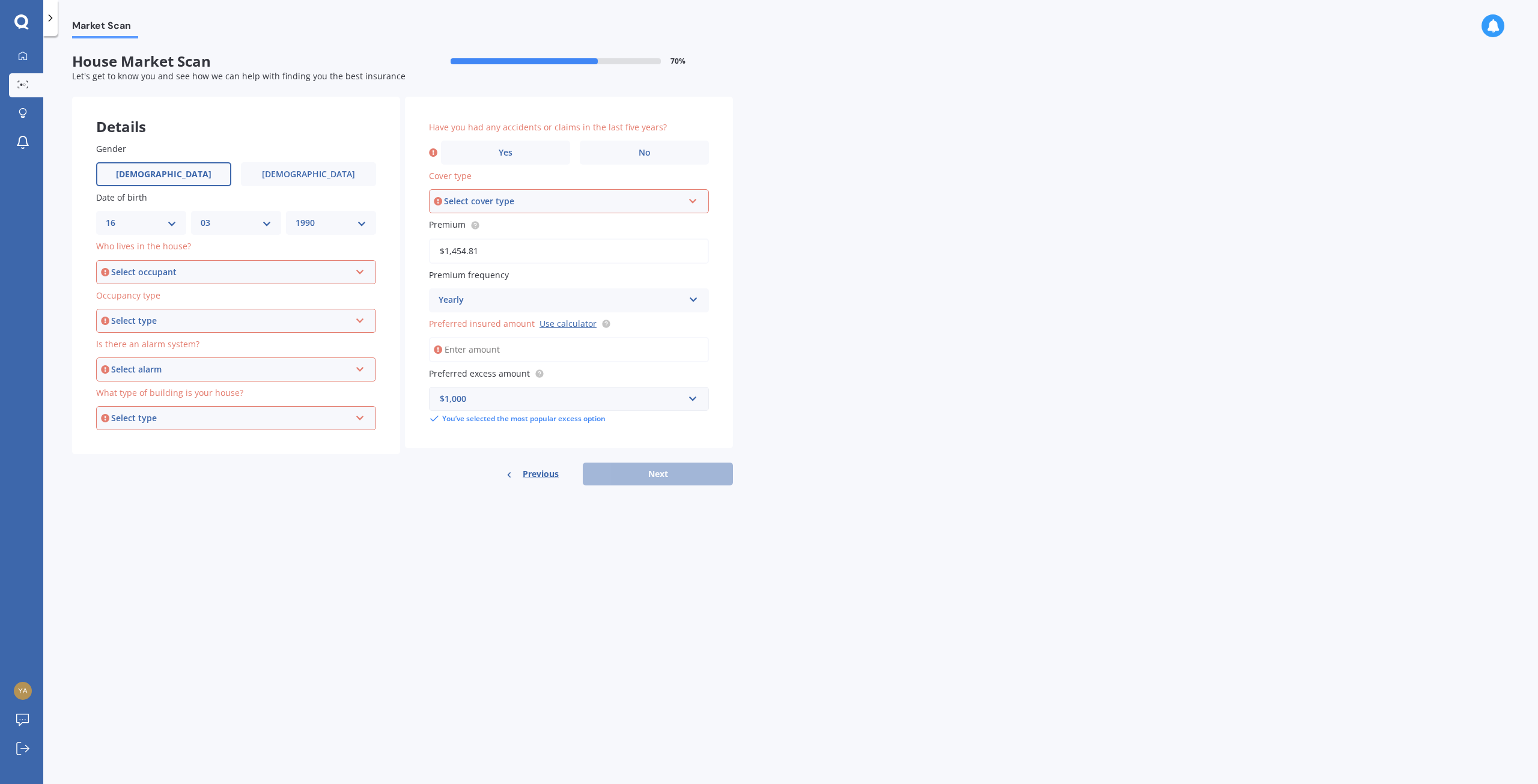
click at [240, 268] on div "Select occupant" at bounding box center [230, 272] width 239 height 13
click at [213, 293] on div "Owner" at bounding box center [236, 294] width 278 height 22
click at [211, 325] on div "Select type" at bounding box center [230, 320] width 239 height 13
click at [189, 344] on div "Permanent" at bounding box center [236, 343] width 278 height 22
click at [188, 369] on div "Select alarm" at bounding box center [230, 369] width 239 height 13
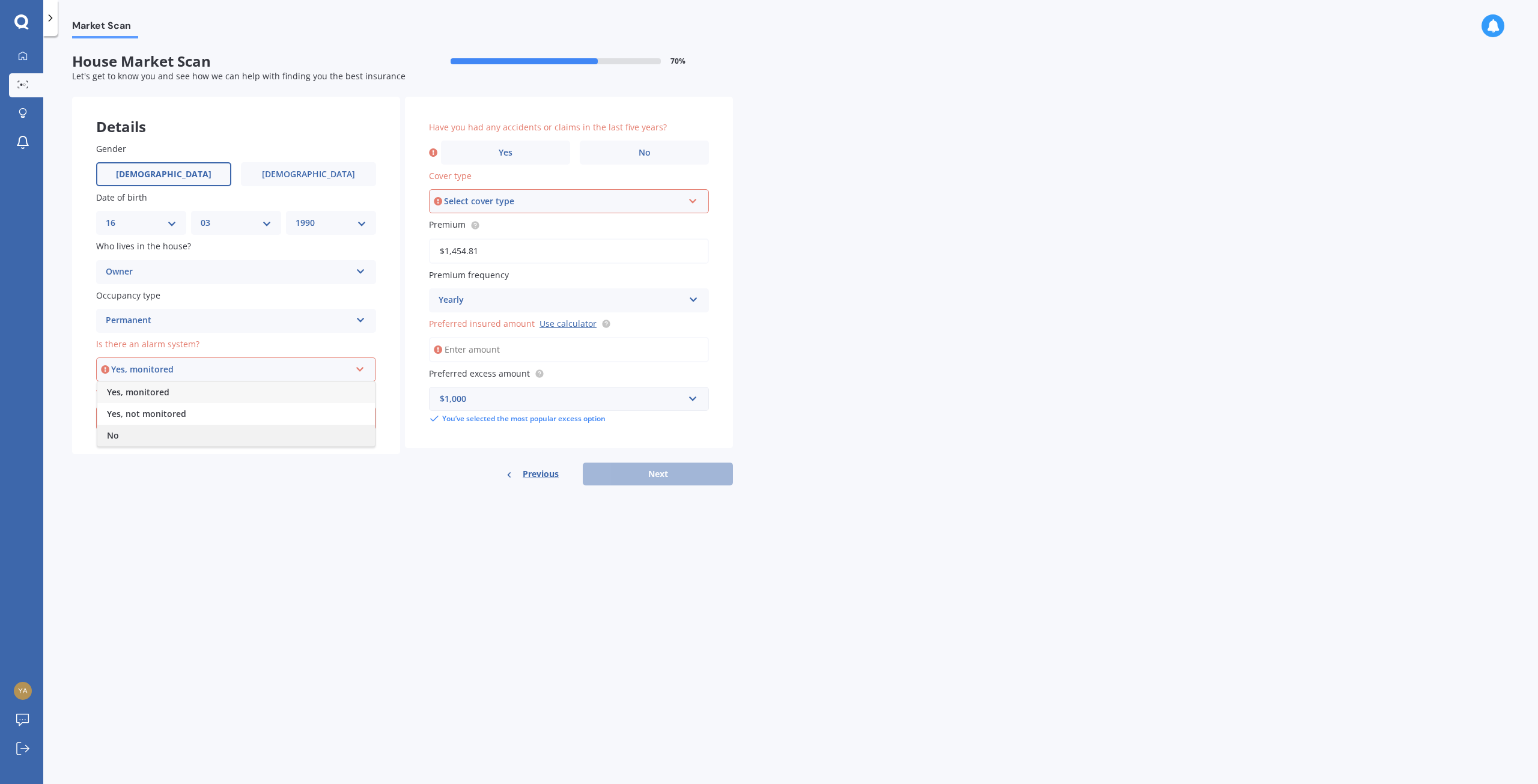
click at [162, 433] on div "No" at bounding box center [236, 435] width 278 height 22
click at [207, 421] on div "Select type" at bounding box center [230, 417] width 239 height 13
click at [181, 440] on div "Freestanding" at bounding box center [236, 441] width 278 height 22
click at [587, 198] on div "Select cover type" at bounding box center [563, 201] width 239 height 13
click at [556, 230] on div "Home Insurance Policy" at bounding box center [569, 223] width 278 height 22
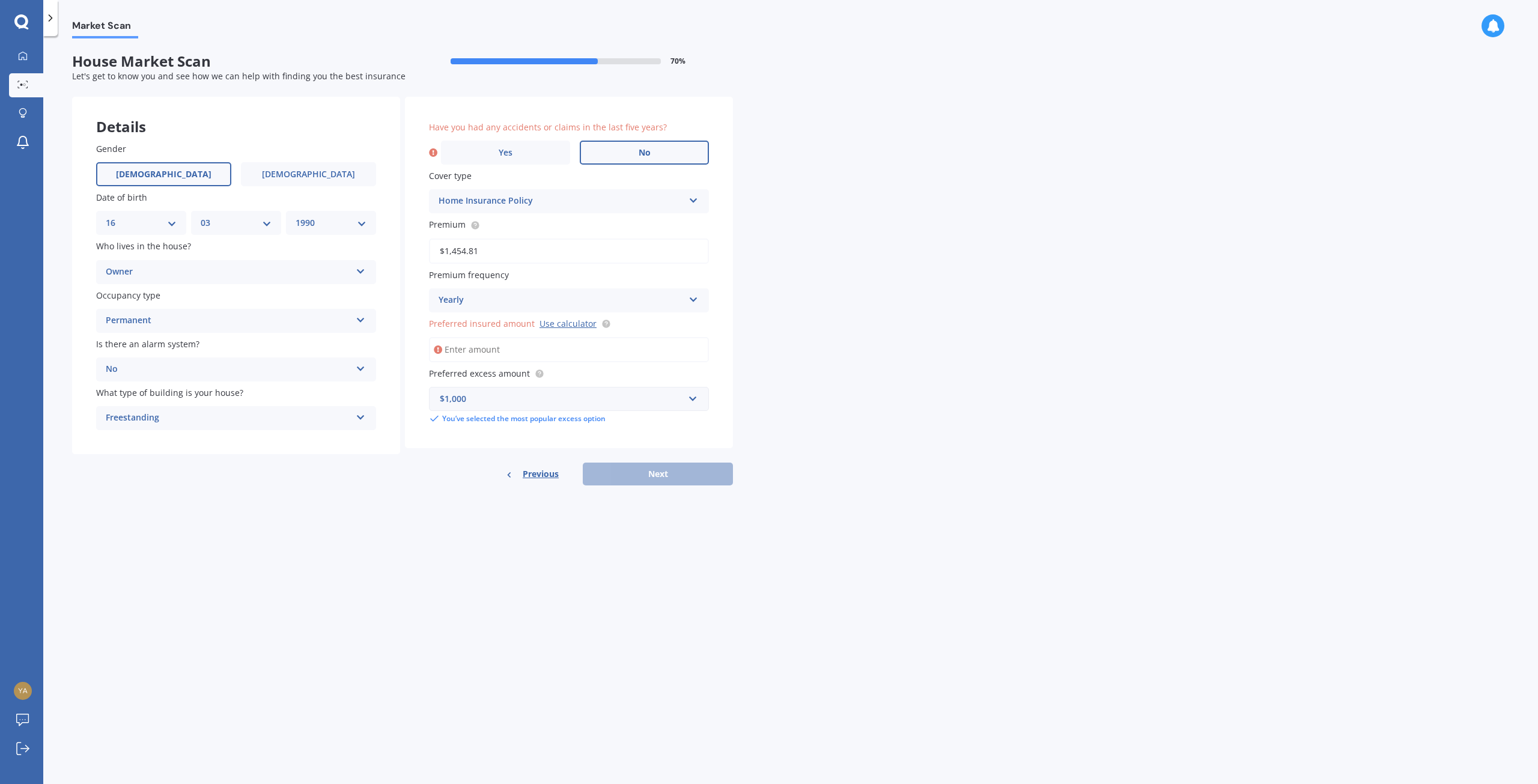
click at [643, 156] on span "No" at bounding box center [644, 152] width 12 height 10
click at [0, 0] on input "No" at bounding box center [0, 0] width 0 height 0
click at [519, 349] on input "Preferred insured amount Use calculator" at bounding box center [569, 349] width 280 height 25
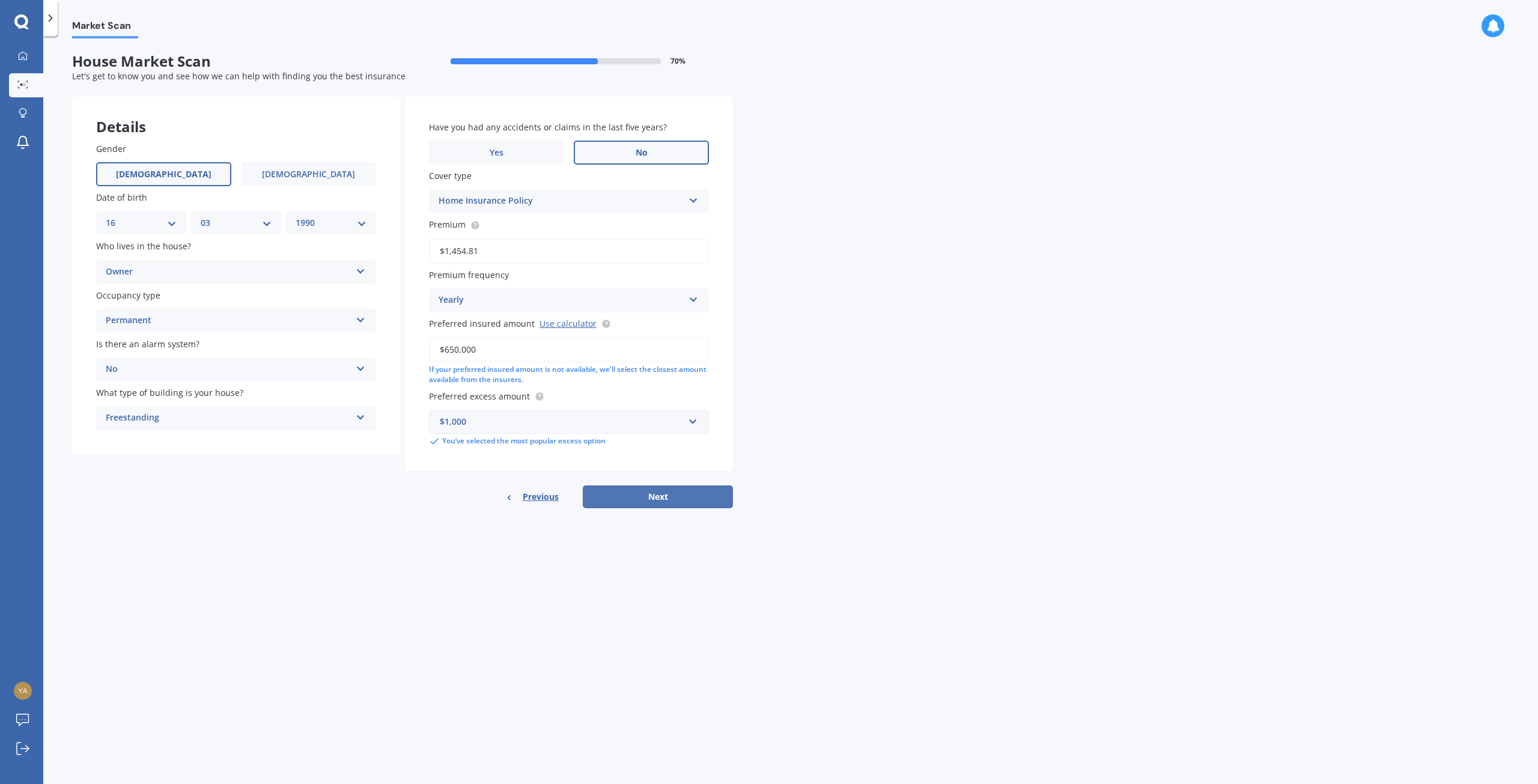
type input "$650,000"
click at [646, 495] on button "Next" at bounding box center [658, 496] width 150 height 23
select select "16"
select select "03"
select select "1990"
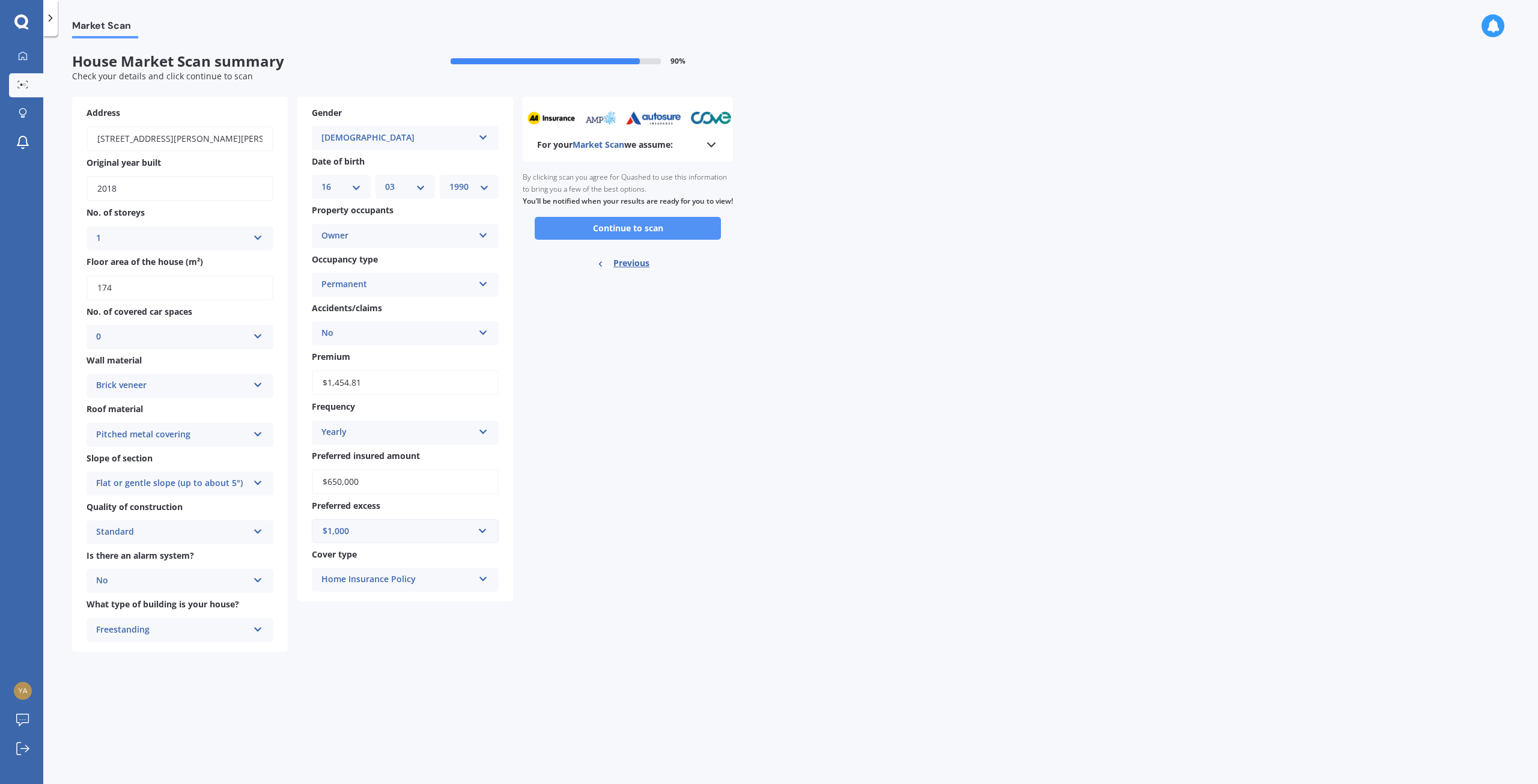
click at [631, 237] on button "Continue to scan" at bounding box center [628, 228] width 186 height 23
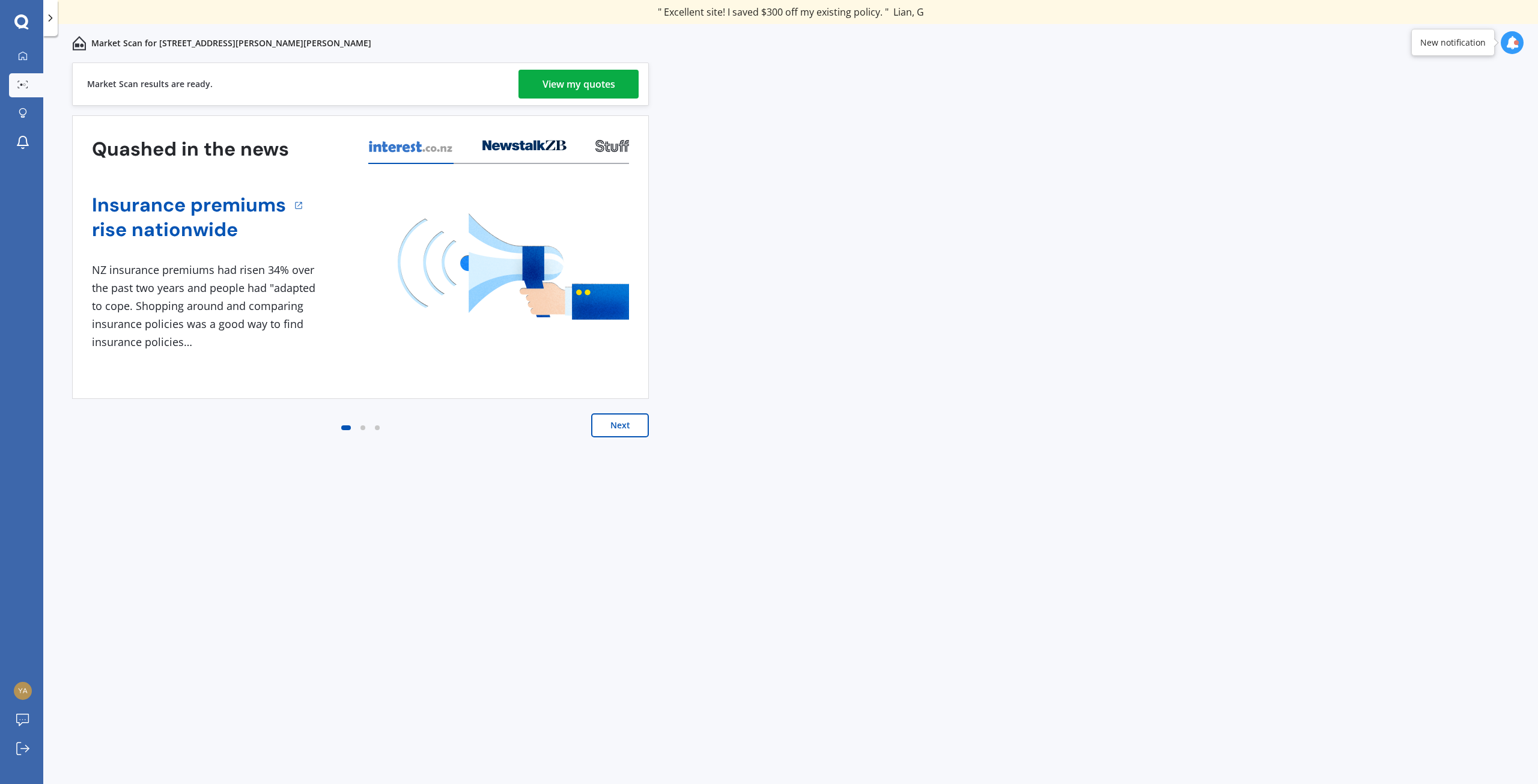
click at [619, 81] on link "View my quotes" at bounding box center [579, 84] width 120 height 29
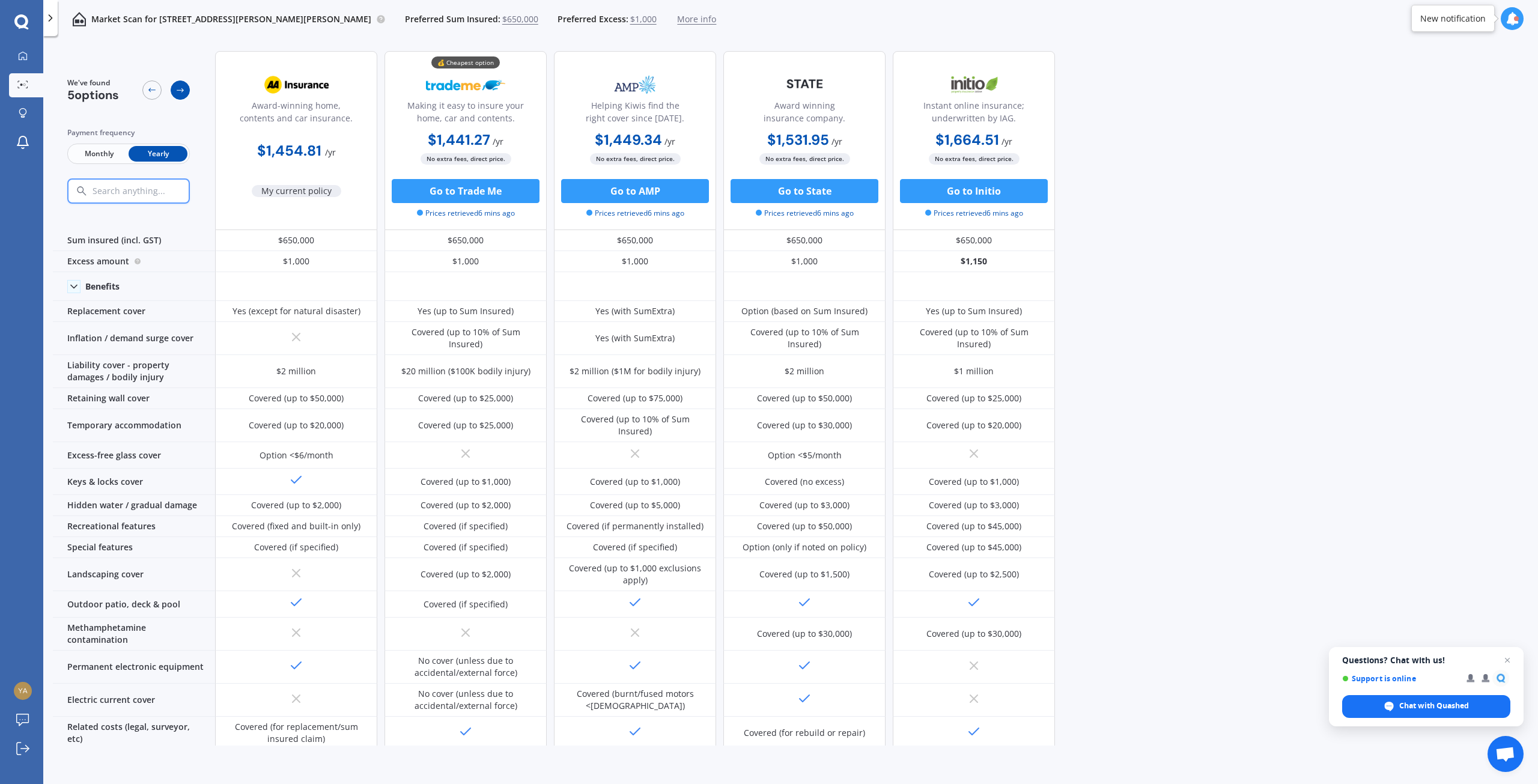
click at [180, 92] on icon at bounding box center [180, 90] width 10 height 10
click at [149, 90] on icon at bounding box center [152, 90] width 7 height 4
click at [26, 57] on icon at bounding box center [23, 56] width 10 height 10
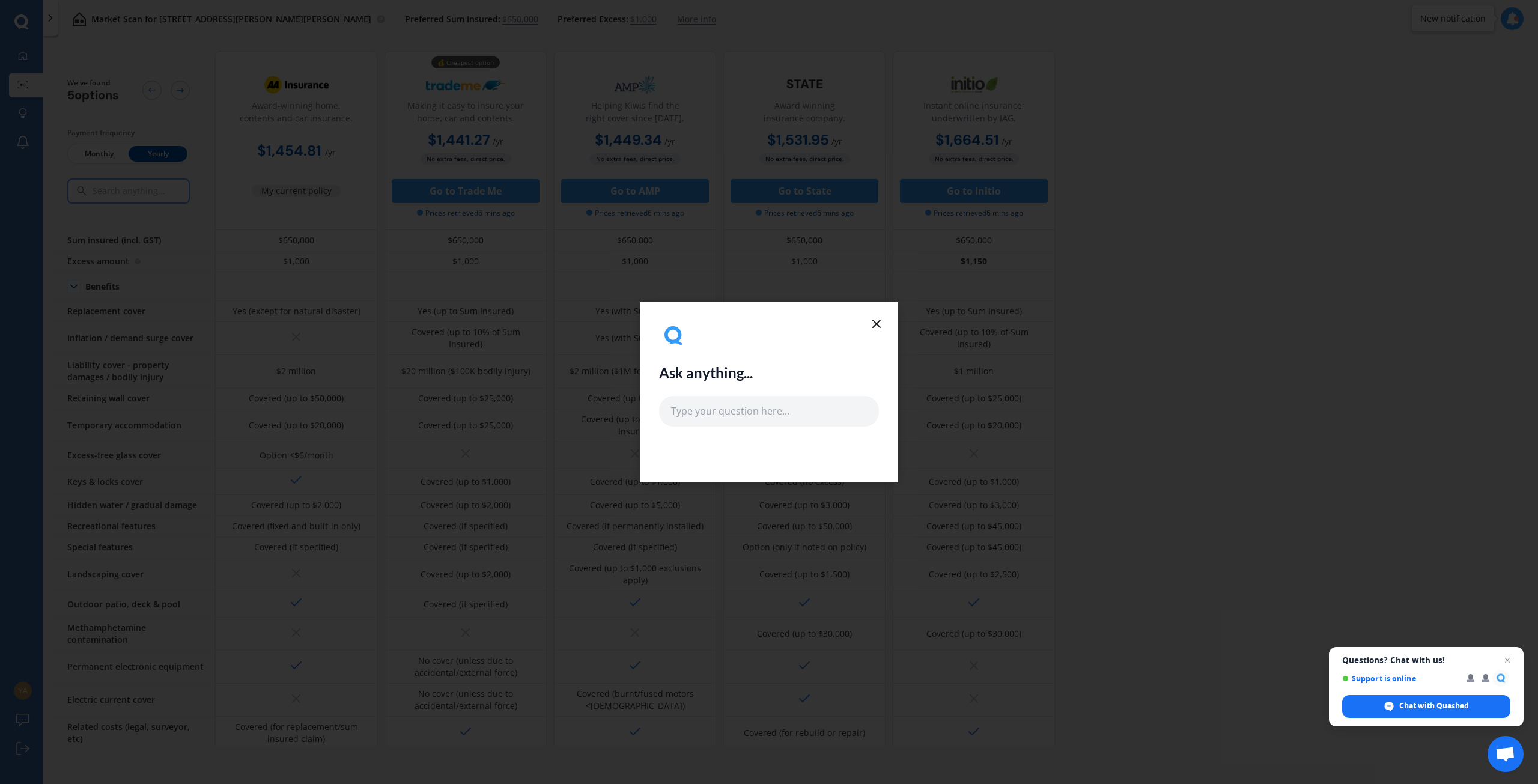
click at [879, 317] on icon at bounding box center [876, 323] width 14 height 14
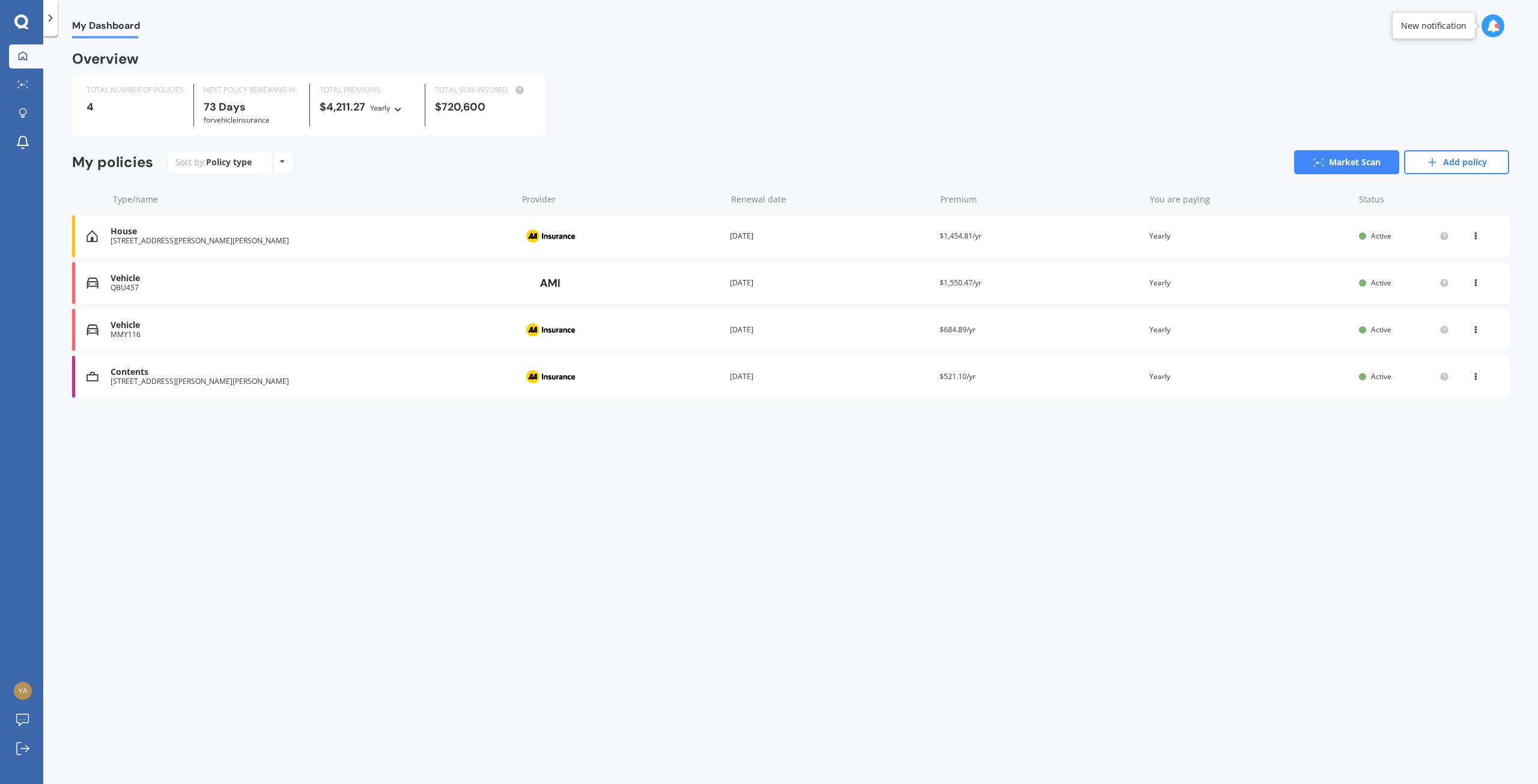
click at [1476, 233] on icon at bounding box center [1476, 234] width 9 height 7
click at [1447, 259] on div "View policy" at bounding box center [1449, 259] width 119 height 24
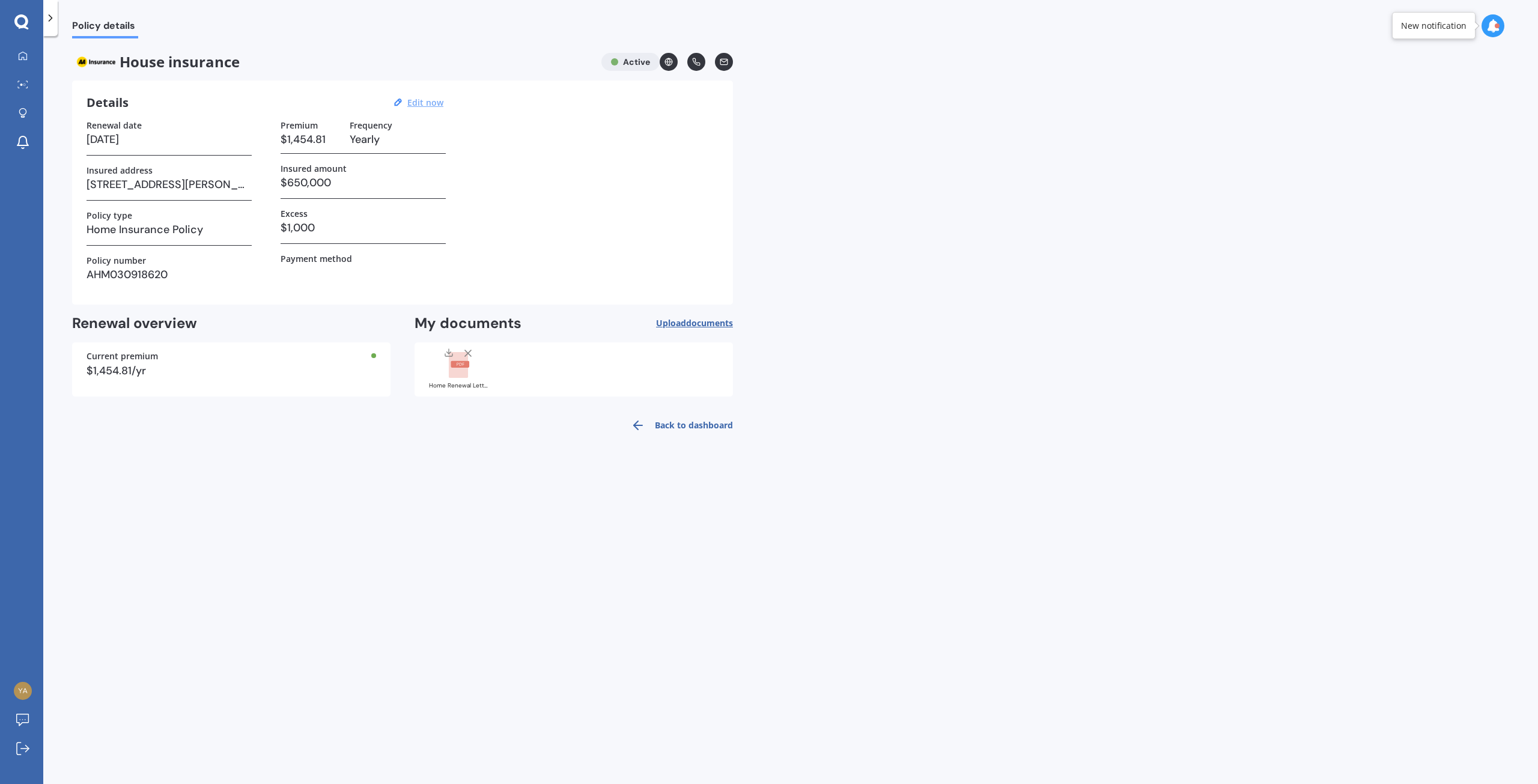
click at [427, 102] on u "Edit now" at bounding box center [425, 102] width 36 height 11
select select "09"
select select "10"
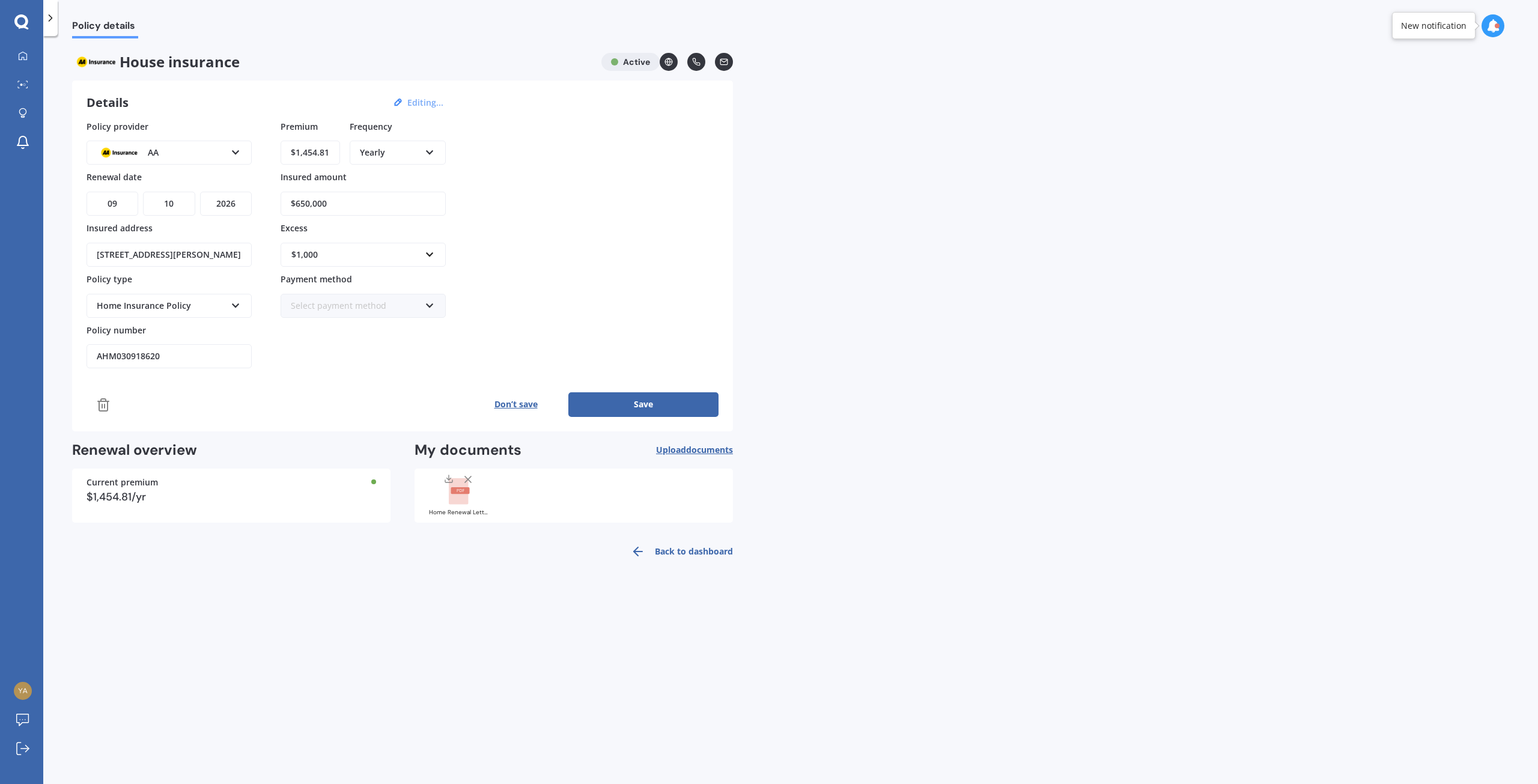
click at [226, 205] on select "YYYY 2027 2026 2025 2024 2023 2022 2021 2020 2019 2018 2017 2016 2015 2014 2013…" at bounding box center [226, 203] width 52 height 24
select select "2025"
click at [200, 191] on select "YYYY 2027 2026 2025 2024 2023 2022 2021 2020 2019 2018 2017 2016 2015 2014 2013…" at bounding box center [226, 203] width 52 height 24
click at [656, 406] on button "Save" at bounding box center [643, 404] width 150 height 24
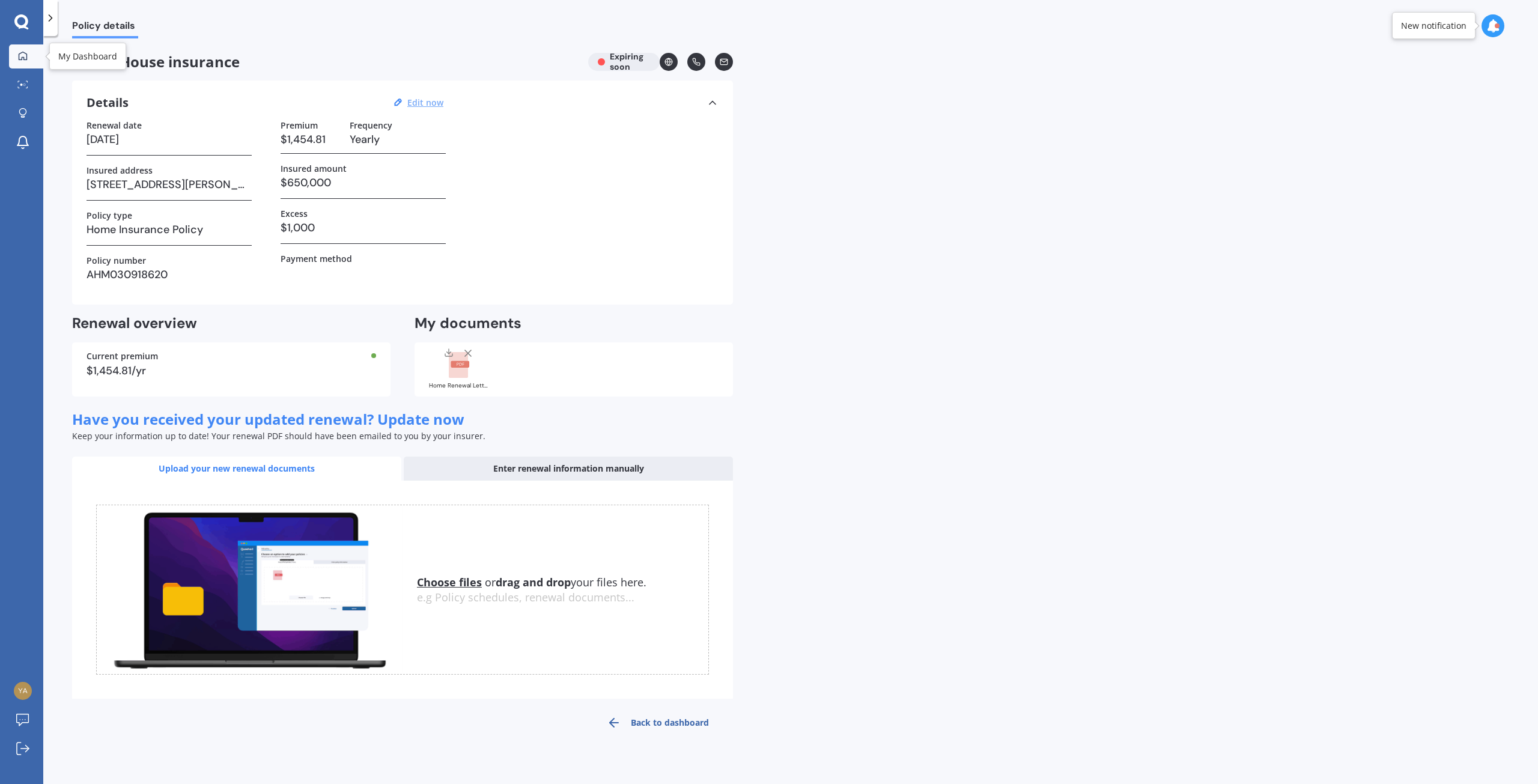
click at [21, 51] on icon at bounding box center [23, 56] width 10 height 10
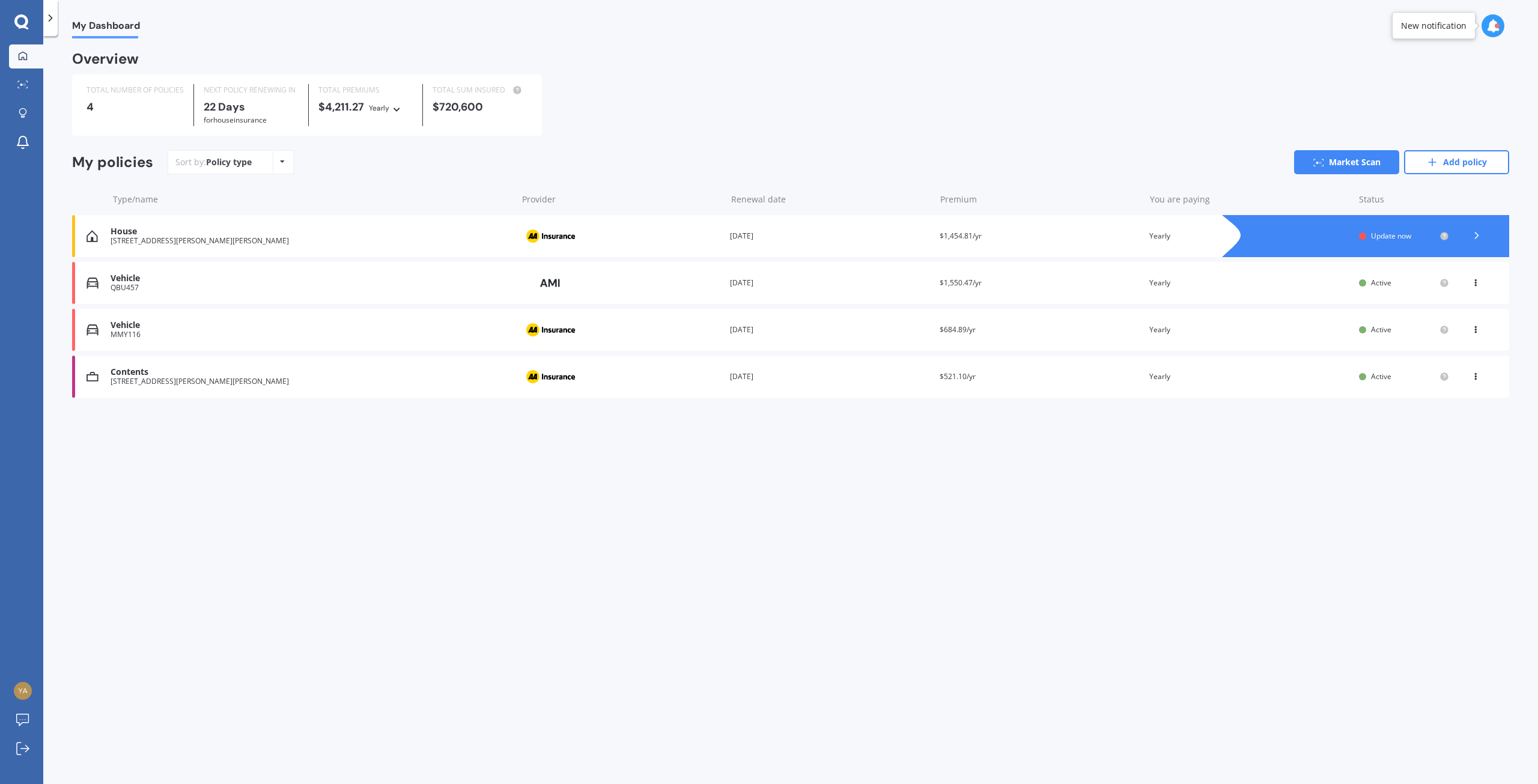
click at [327, 570] on div "My Dashboard Overview TOTAL NUMBER OF POLICIES 4 NEXT POLICY RENEWING [DATE] fo…" at bounding box center [790, 412] width 1495 height 748
click at [17, 110] on div at bounding box center [22, 114] width 18 height 11
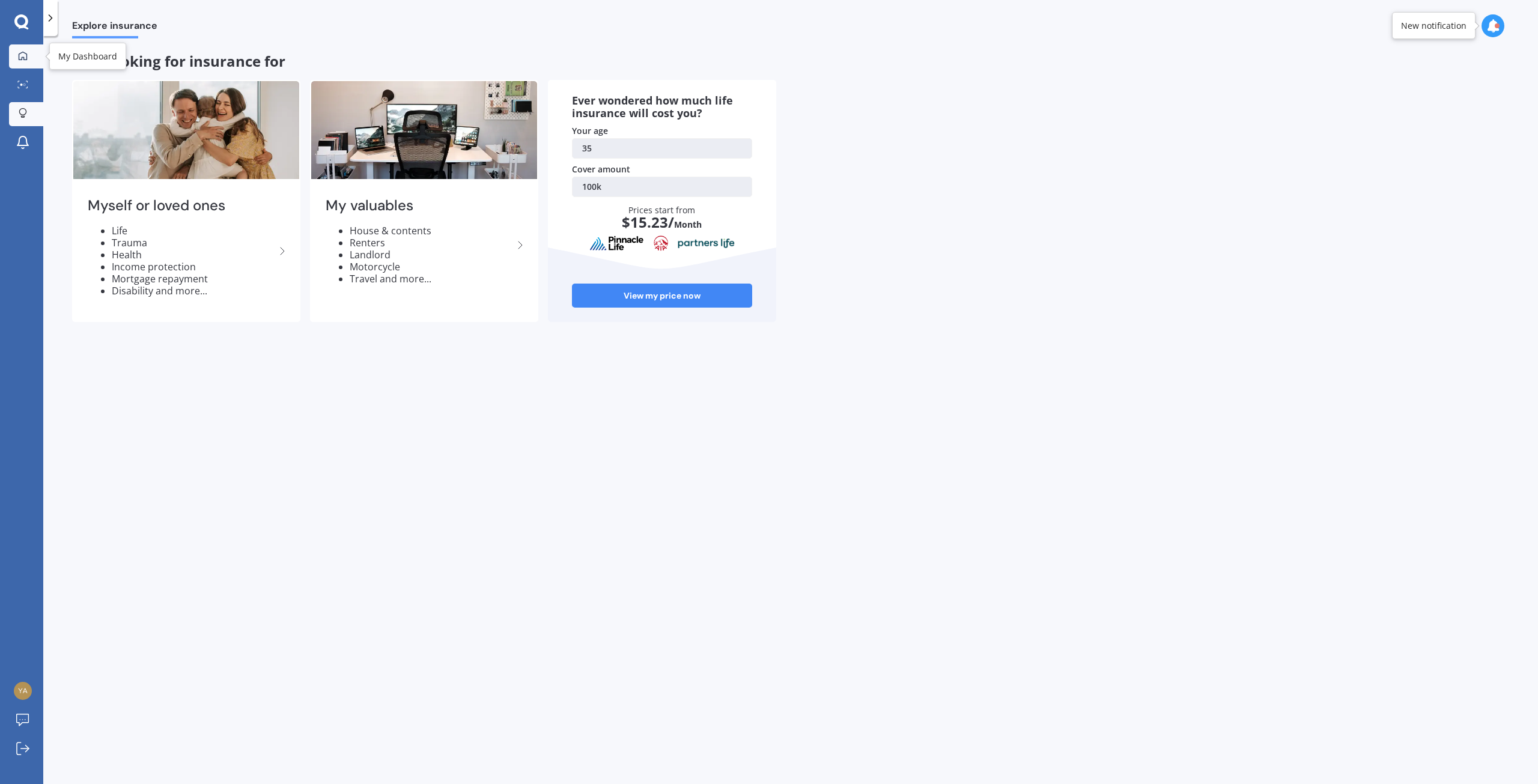
click at [16, 48] on link "My Dashboard" at bounding box center [26, 56] width 34 height 24
